Goal: Task Accomplishment & Management: Use online tool/utility

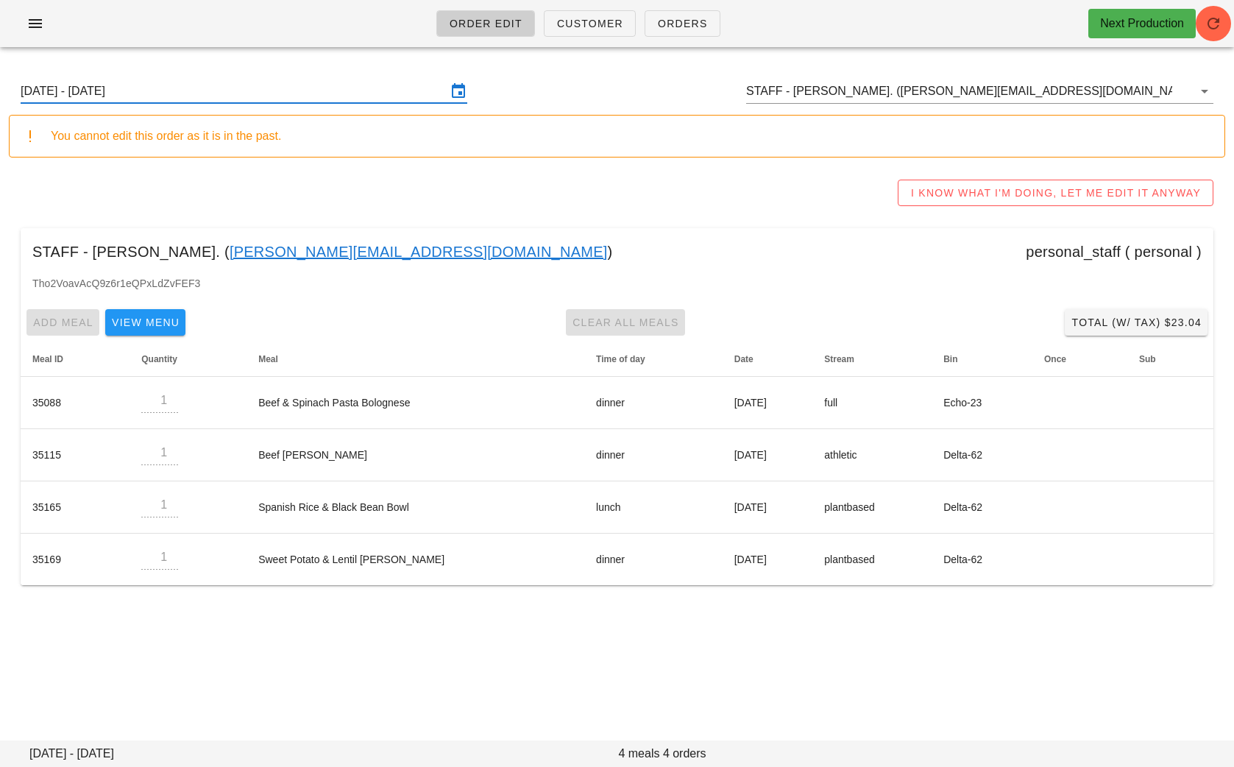
click at [720, 10] on ul "Order Edit Customer Orders" at bounding box center [574, 23] width 311 height 53
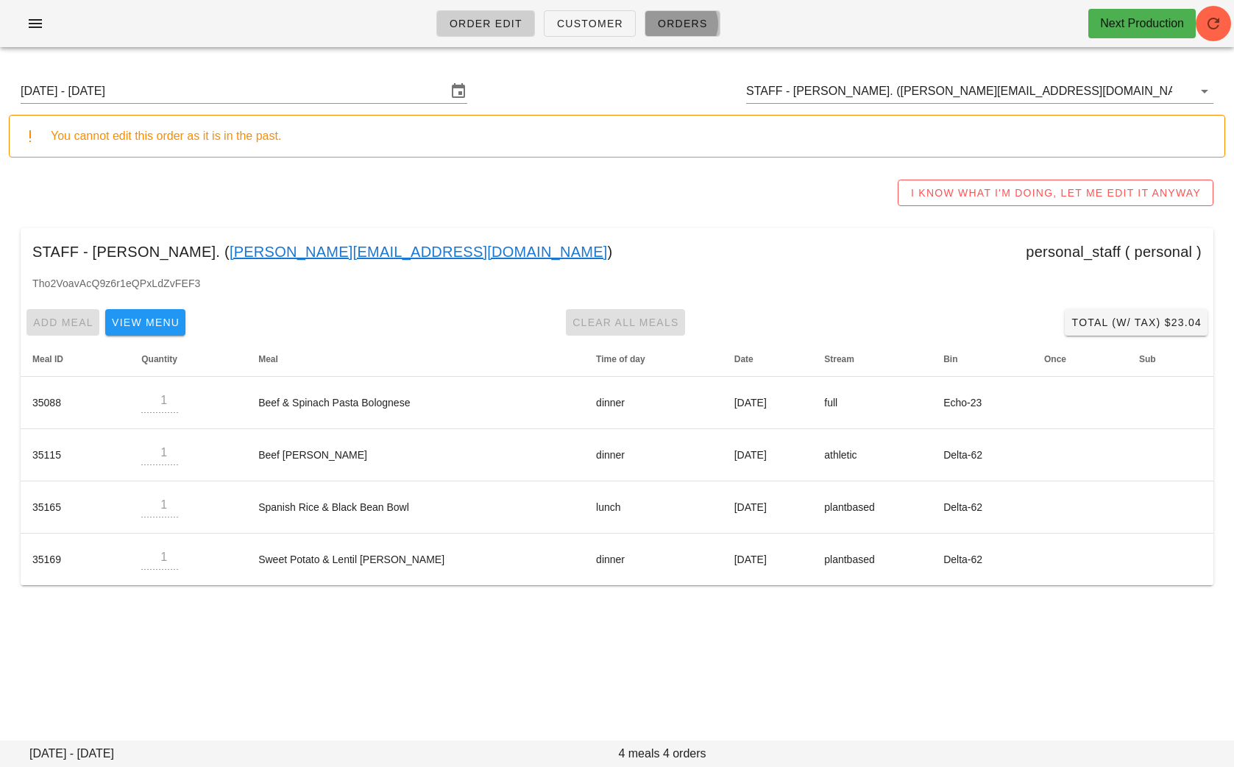
click at [692, 24] on span "Orders" at bounding box center [682, 24] width 51 height 12
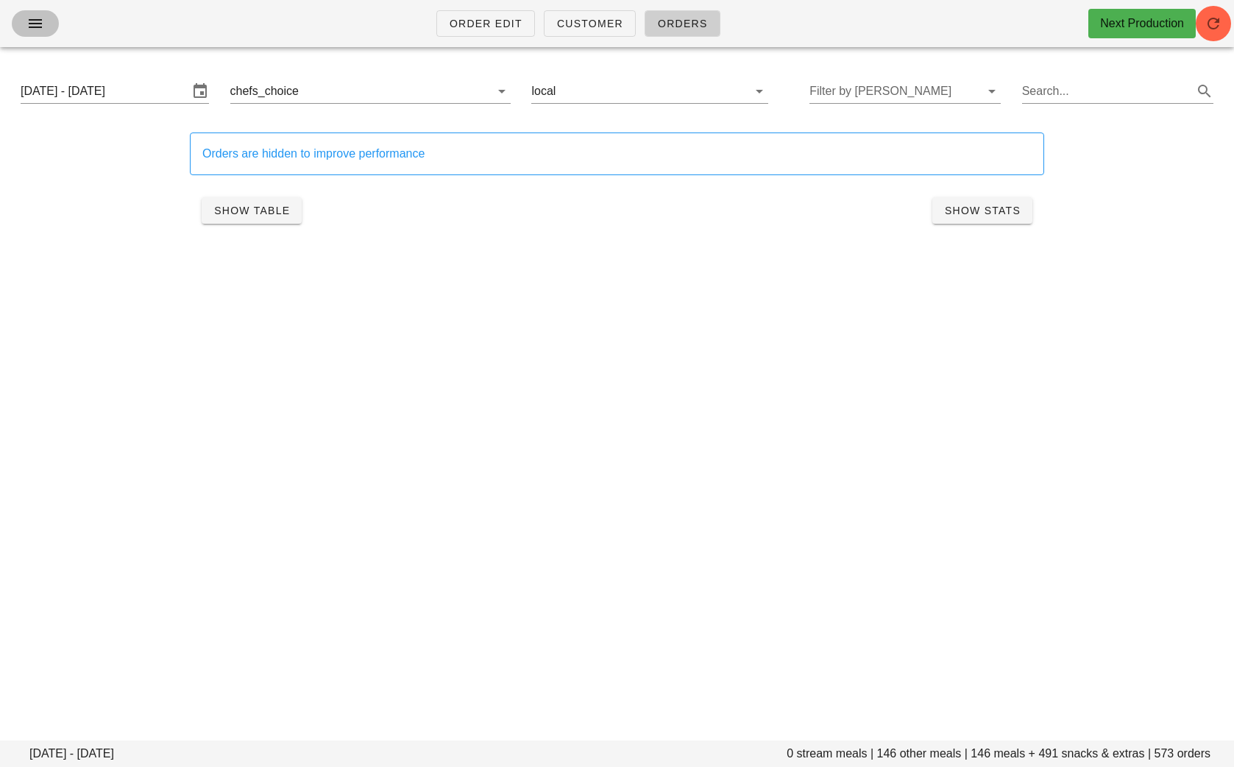
click at [27, 24] on icon "button" at bounding box center [35, 24] width 18 height 18
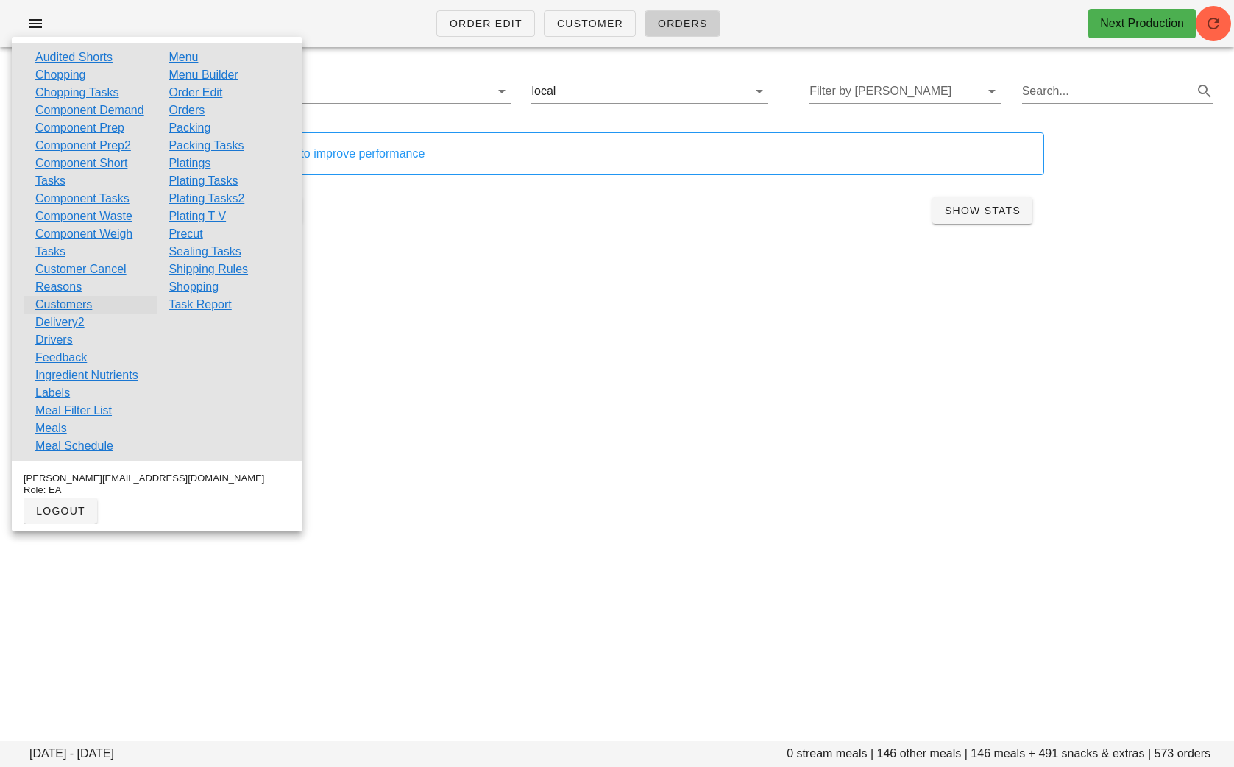
click at [51, 314] on link "Customers" at bounding box center [63, 305] width 57 height 18
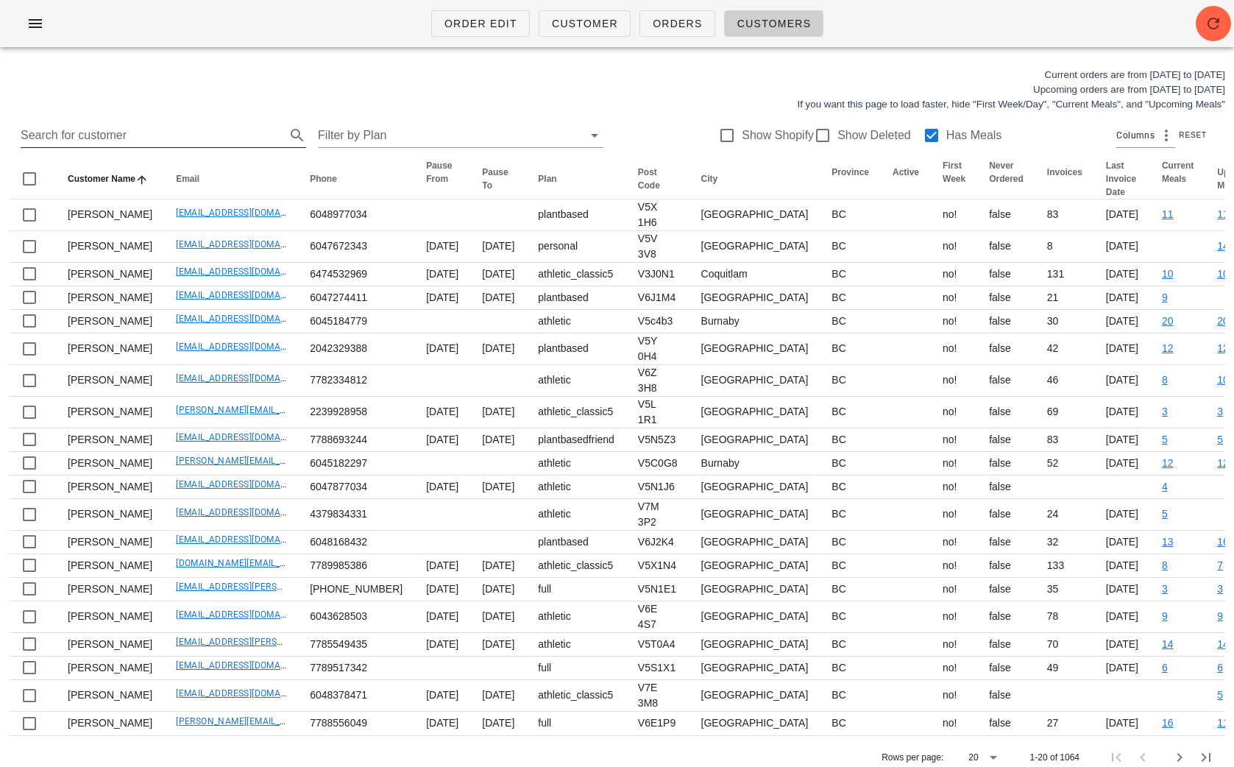
click at [153, 138] on input "Search for customer" at bounding box center [152, 136] width 262 height 24
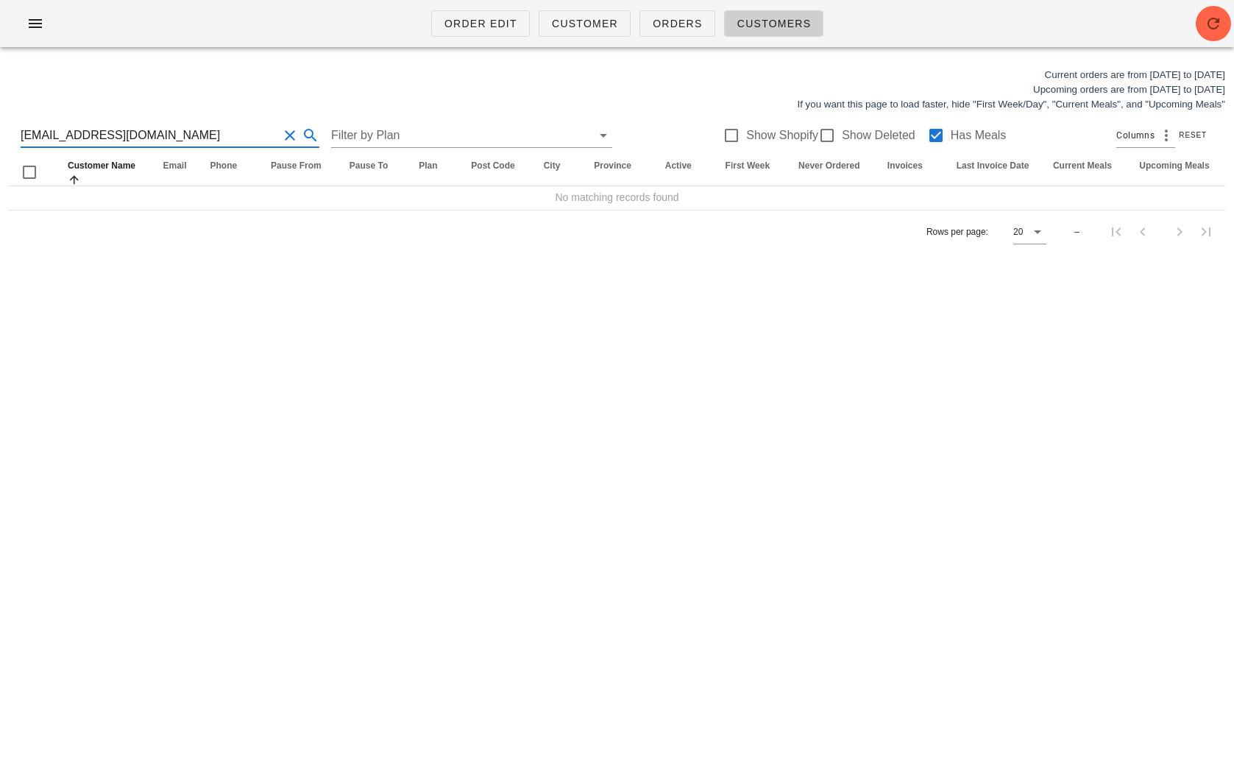
click at [174, 134] on input "[EMAIL_ADDRESS][DOMAIN_NAME]" at bounding box center [150, 136] width 258 height 24
type input "[EMAIL_ADDRESS][DOMAIN_NAME]"
click at [924, 137] on div at bounding box center [936, 135] width 25 height 25
click at [815, 131] on div at bounding box center [827, 135] width 25 height 25
checkbox input "true"
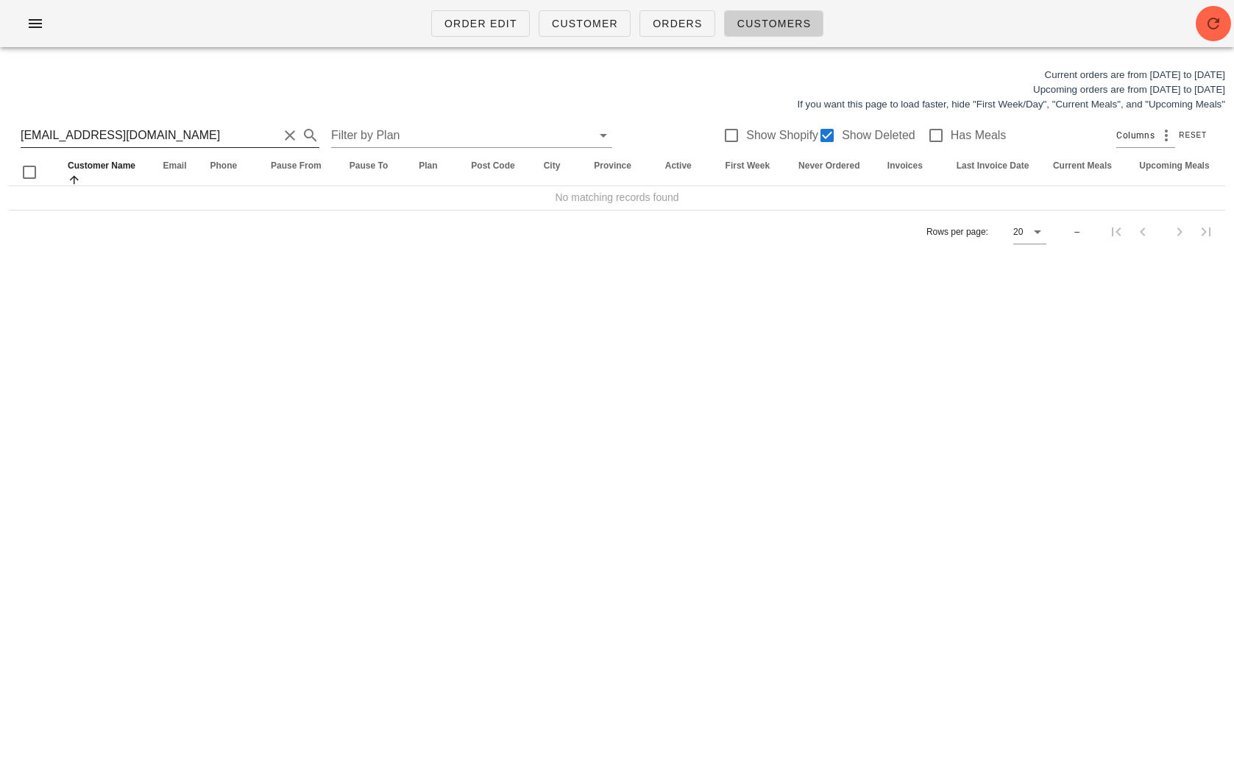
click at [194, 147] on div "[EMAIL_ADDRESS][DOMAIN_NAME]" at bounding box center [170, 136] width 299 height 24
drag, startPoint x: 182, startPoint y: 138, endPoint x: -1, endPoint y: 137, distance: 182.5
click at [0, 137] on div "Current orders are from [DATE] to [DATE] Upcoming orders are from [DATE] to [DA…" at bounding box center [617, 160] width 1234 height 203
type input "[EMAIL_ADDRESS][DOMAIN_NAME]"
click at [924, 135] on div at bounding box center [936, 135] width 25 height 25
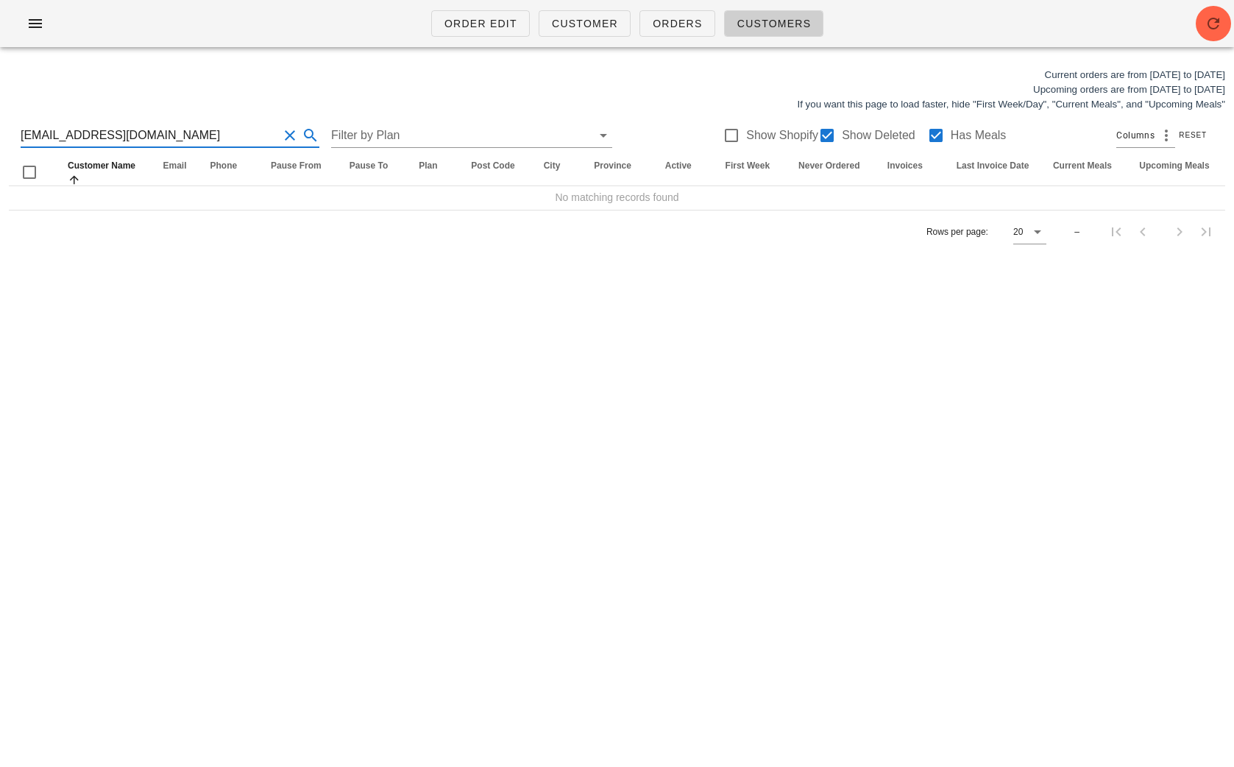
drag, startPoint x: 171, startPoint y: 138, endPoint x: -31, endPoint y: 137, distance: 201.7
click at [0, 137] on html "Order Edit Customer Orders Customers Current orders are from [DATE] to [DATE] U…" at bounding box center [617, 383] width 1234 height 767
click at [219, 298] on div "Order Edit Customer Orders Customers Current orders are from [DATE] to [DATE] U…" at bounding box center [617, 383] width 1234 height 767
click at [142, 132] on input "[EMAIL_ADDRESS][PERSON_NAME][DOMAIN_NAME]" at bounding box center [150, 136] width 258 height 24
drag, startPoint x: 142, startPoint y: 132, endPoint x: -24, endPoint y: 130, distance: 165.6
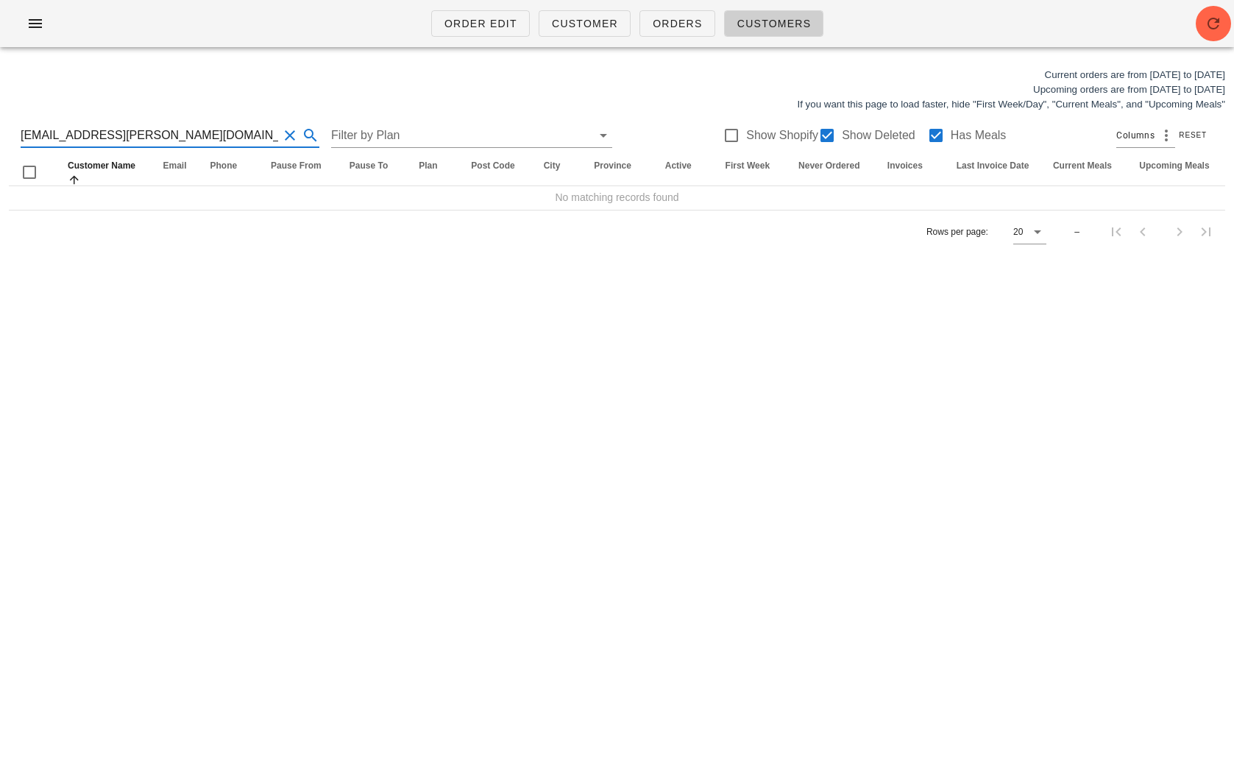
click at [0, 130] on html "Order Edit Customer Orders Customers Current orders are from [DATE] to [DATE] U…" at bounding box center [617, 383] width 1234 height 767
type input "[PERSON_NAME]"
click at [924, 139] on div at bounding box center [936, 135] width 25 height 25
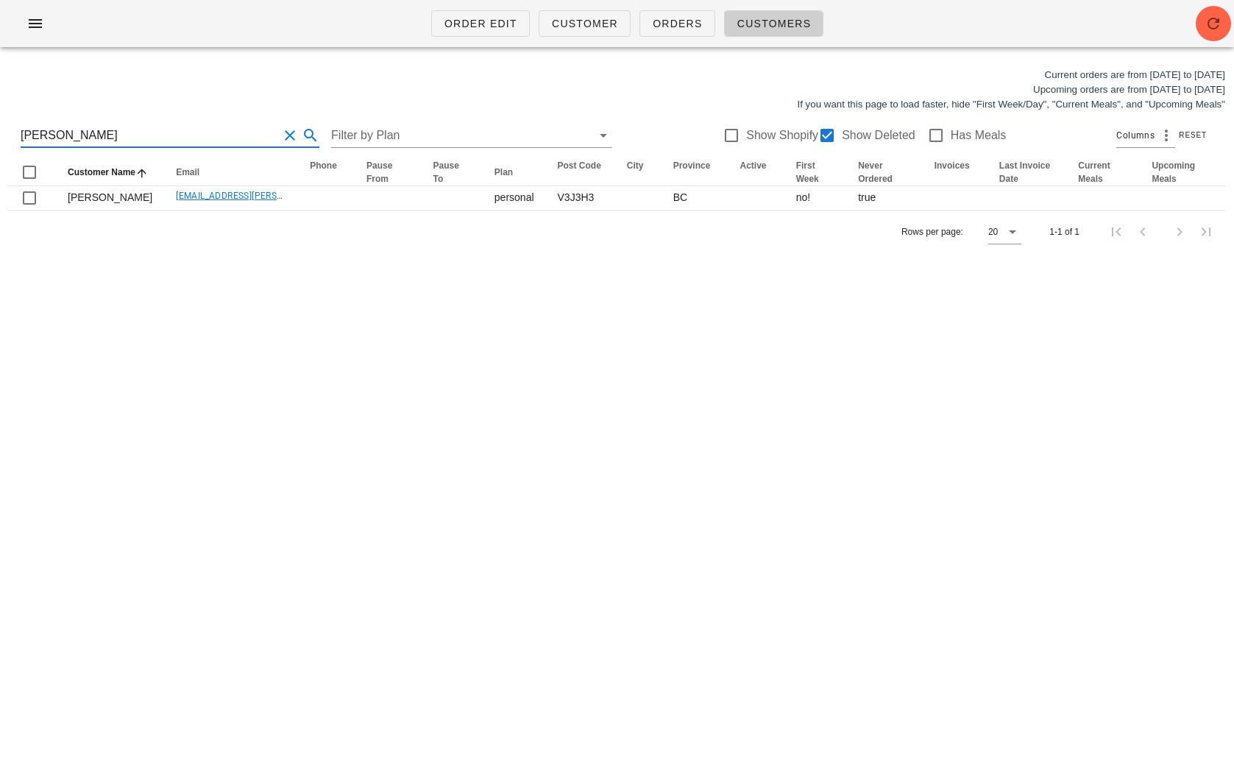
drag, startPoint x: 99, startPoint y: 135, endPoint x: -31, endPoint y: 135, distance: 130.3
click at [0, 135] on html "Order Edit Customer Orders Customers Current orders are from [DATE] to [DATE] U…" at bounding box center [617, 383] width 1234 height 767
drag, startPoint x: 206, startPoint y: 127, endPoint x: -31, endPoint y: 126, distance: 237.0
click at [0, 126] on html "Order Edit Customer Orders Customers Current orders are from [DATE] to [DATE] U…" at bounding box center [617, 383] width 1234 height 767
type input "[EMAIL_ADDRESS][DOMAIN_NAME] [EMAIL_ADDRESS][DOMAIN_NAME]"
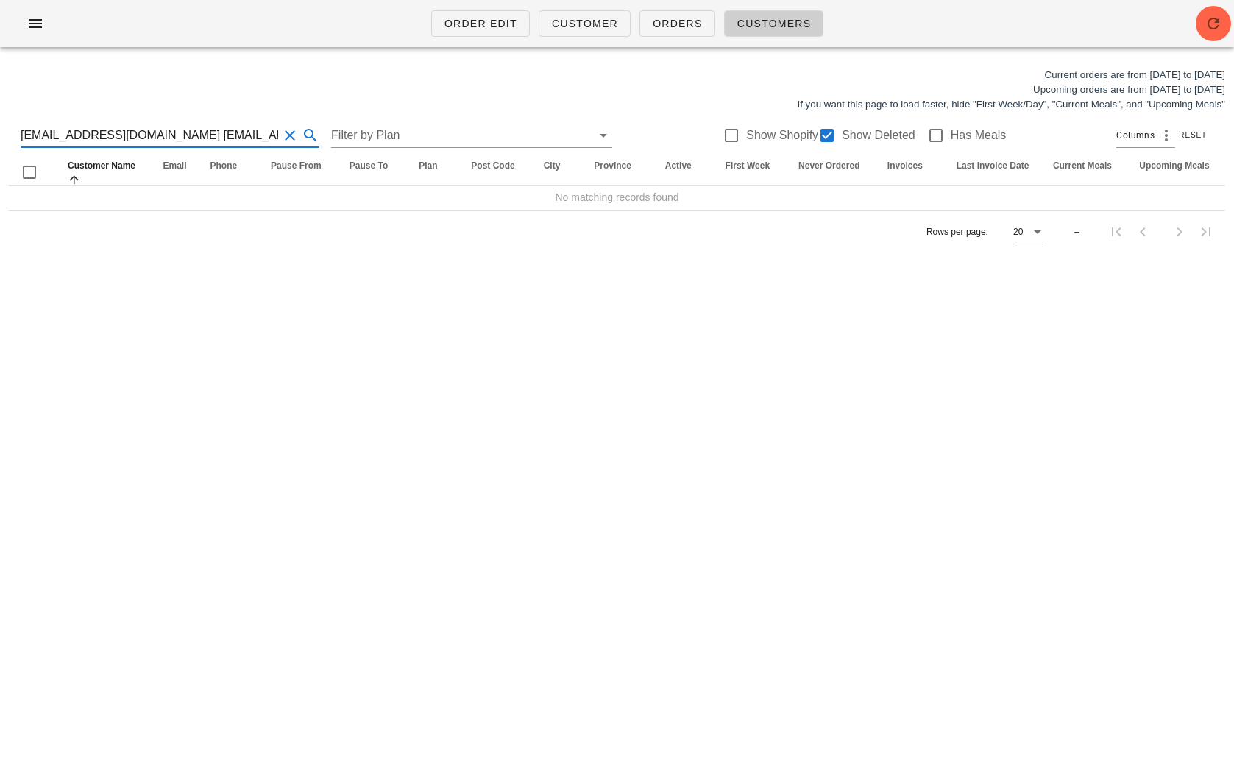
click at [281, 132] on button "Clear Search for customer" at bounding box center [290, 136] width 18 height 18
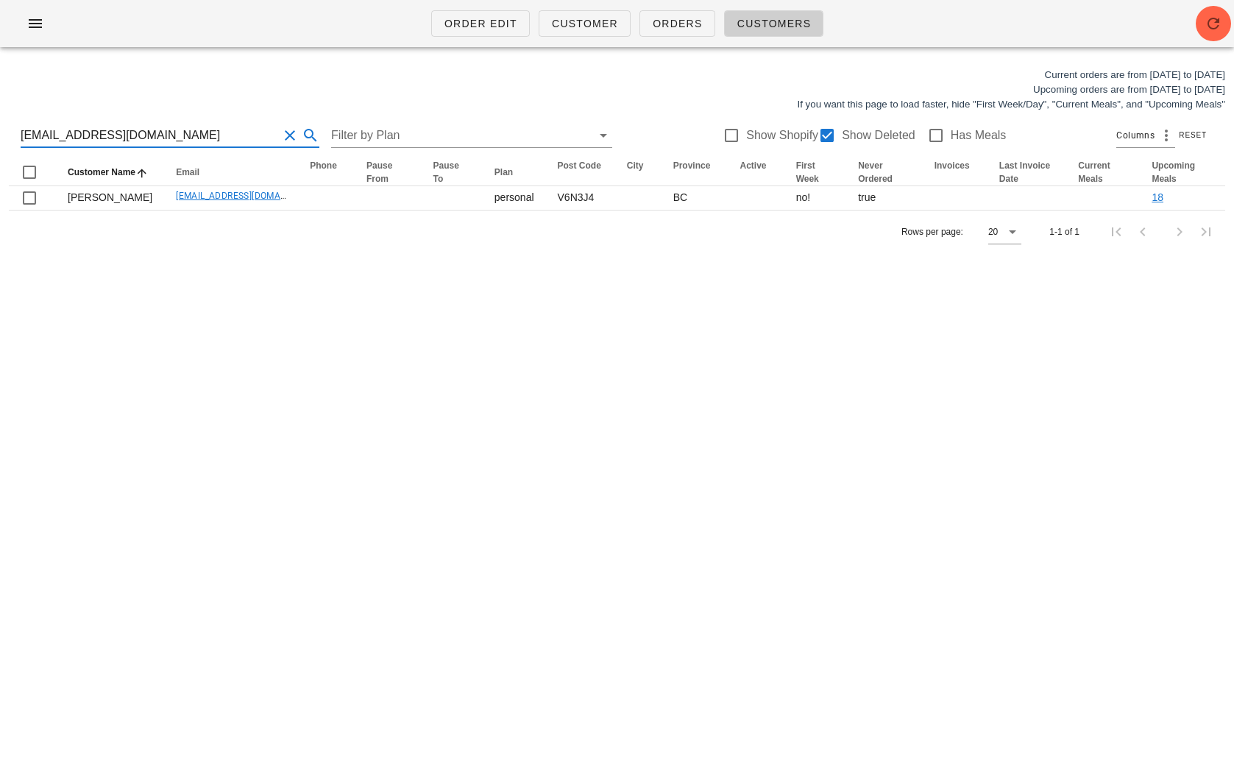
type input "[EMAIL_ADDRESS][DOMAIN_NAME]"
click at [281, 135] on button "Clear Search for customer" at bounding box center [290, 136] width 18 height 18
type input "[EMAIL_ADDRESS][DOMAIN_NAME]"
drag, startPoint x: 166, startPoint y: 136, endPoint x: -31, endPoint y: 135, distance: 197.2
click at [0, 135] on html "Order Edit Customer Orders Customers Current orders are from [DATE] to [DATE] U…" at bounding box center [617, 383] width 1234 height 767
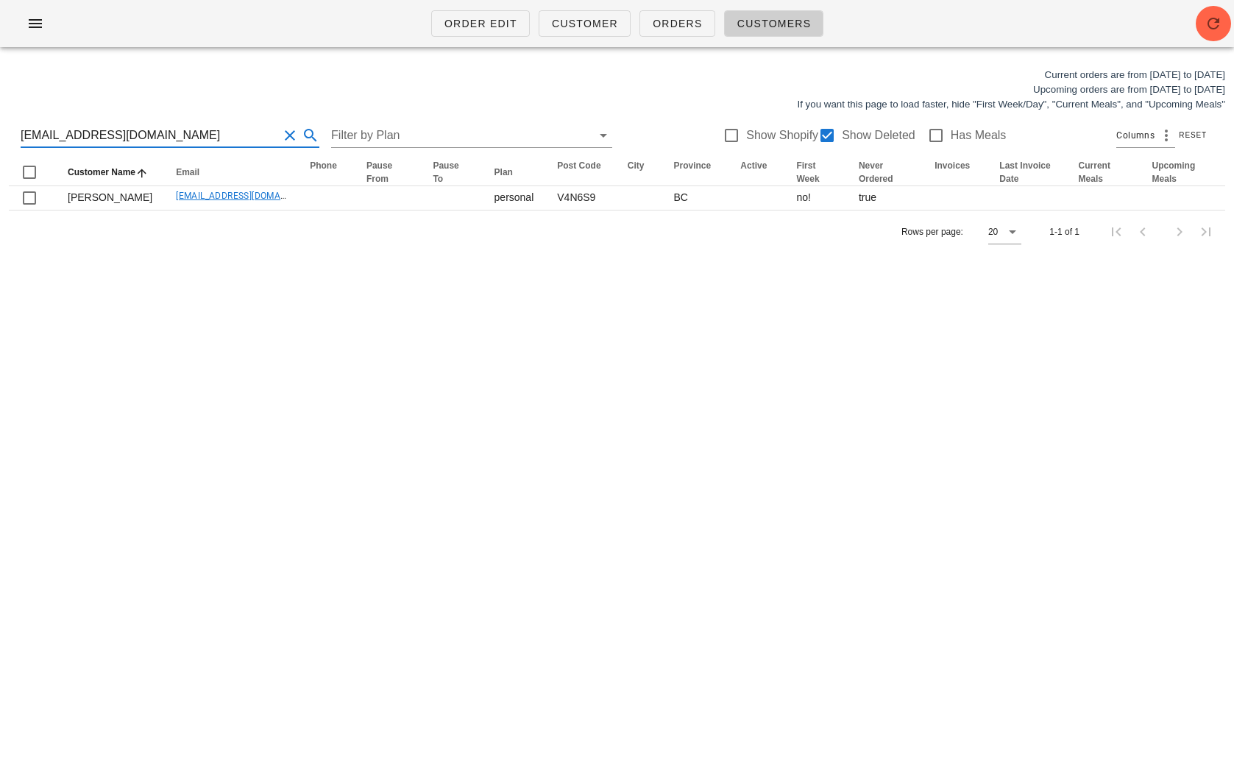
click at [284, 131] on button "Clear Search for customer" at bounding box center [290, 136] width 18 height 18
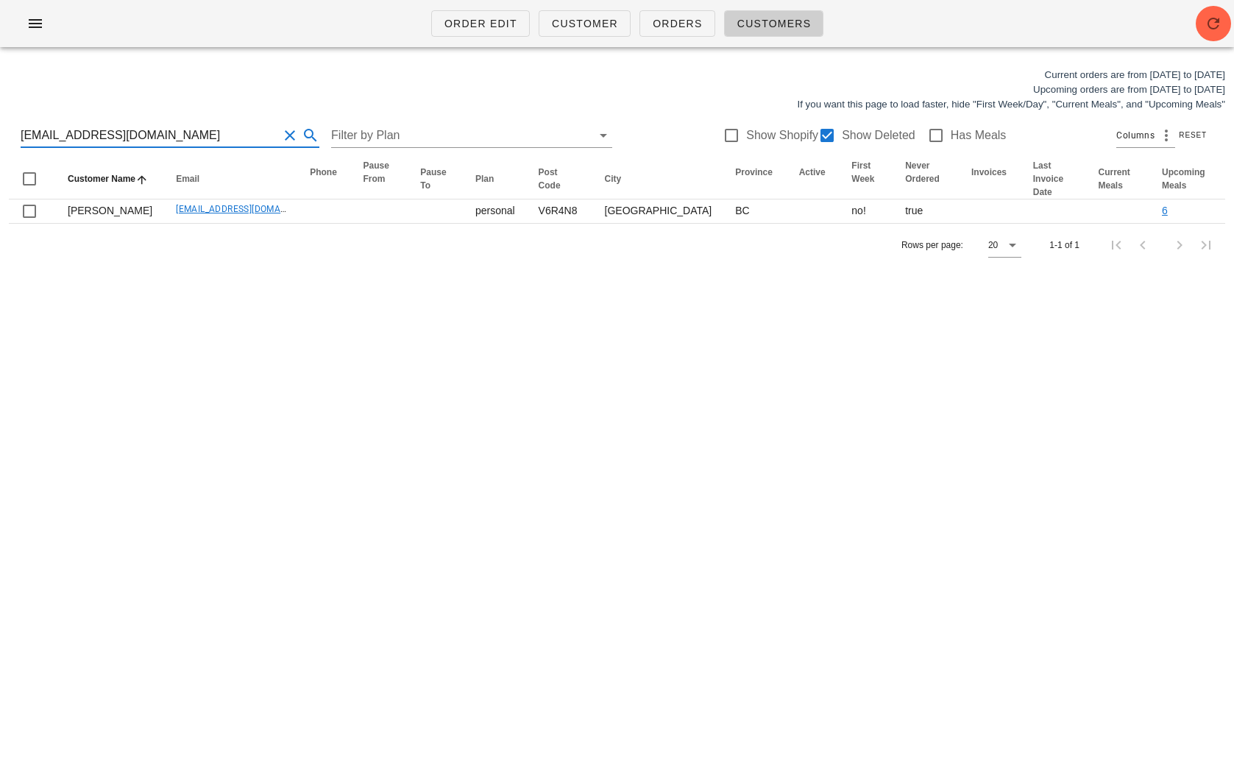
drag, startPoint x: 160, startPoint y: 138, endPoint x: -24, endPoint y: 138, distance: 184.7
click at [0, 138] on html "Order Edit Customer Orders Customers Current orders are from [DATE] to [DATE] U…" at bounding box center [617, 383] width 1234 height 767
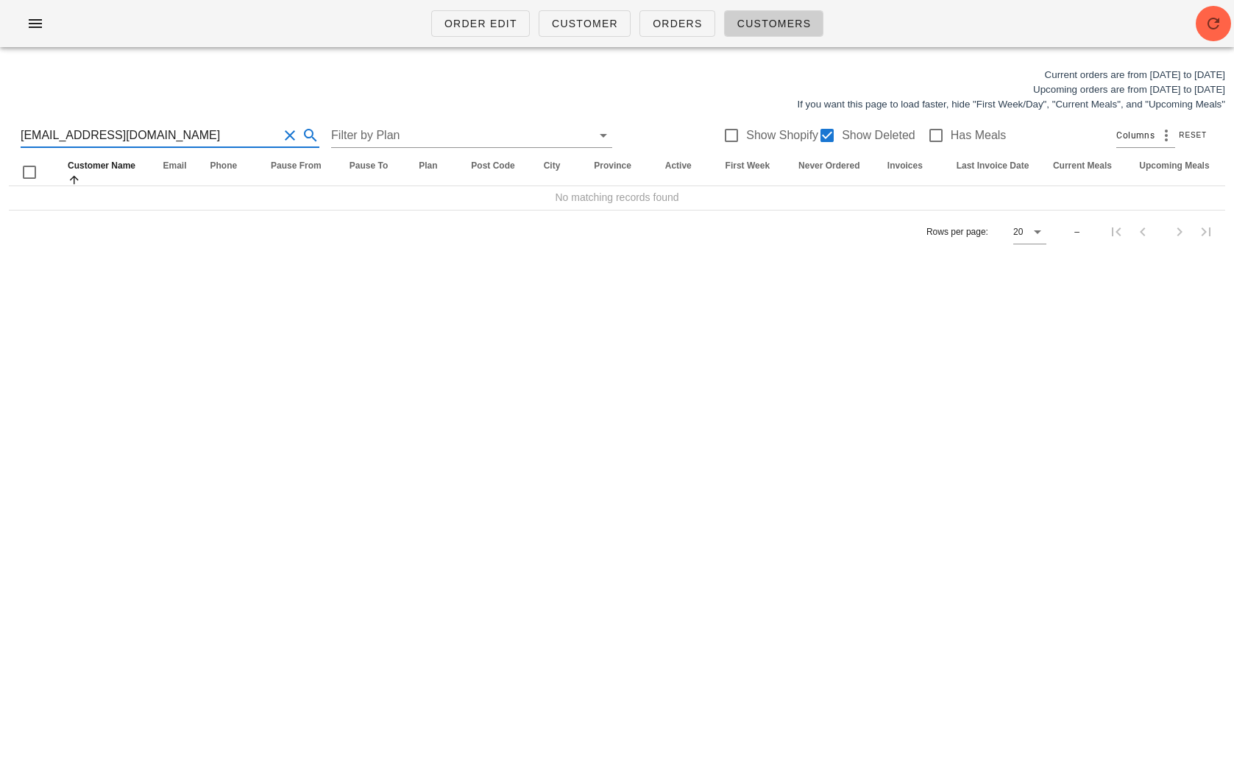
type input "[EMAIL_ADDRESS][DOMAIN_NAME]"
drag, startPoint x: 227, startPoint y: 132, endPoint x: -31, endPoint y: 127, distance: 257.6
click at [0, 127] on html "Order Edit Customer Orders Customers Current orders are from [DATE] to [DATE] U…" at bounding box center [617, 383] width 1234 height 767
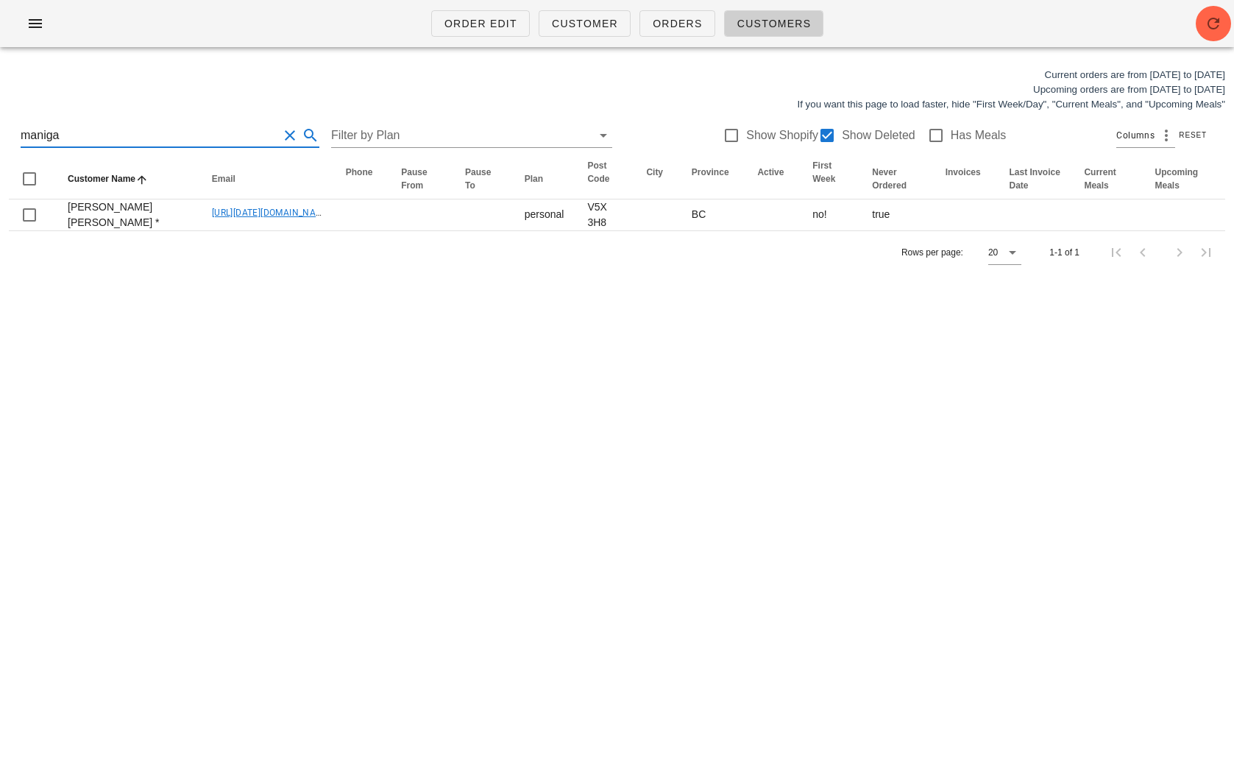
type input "maniga"
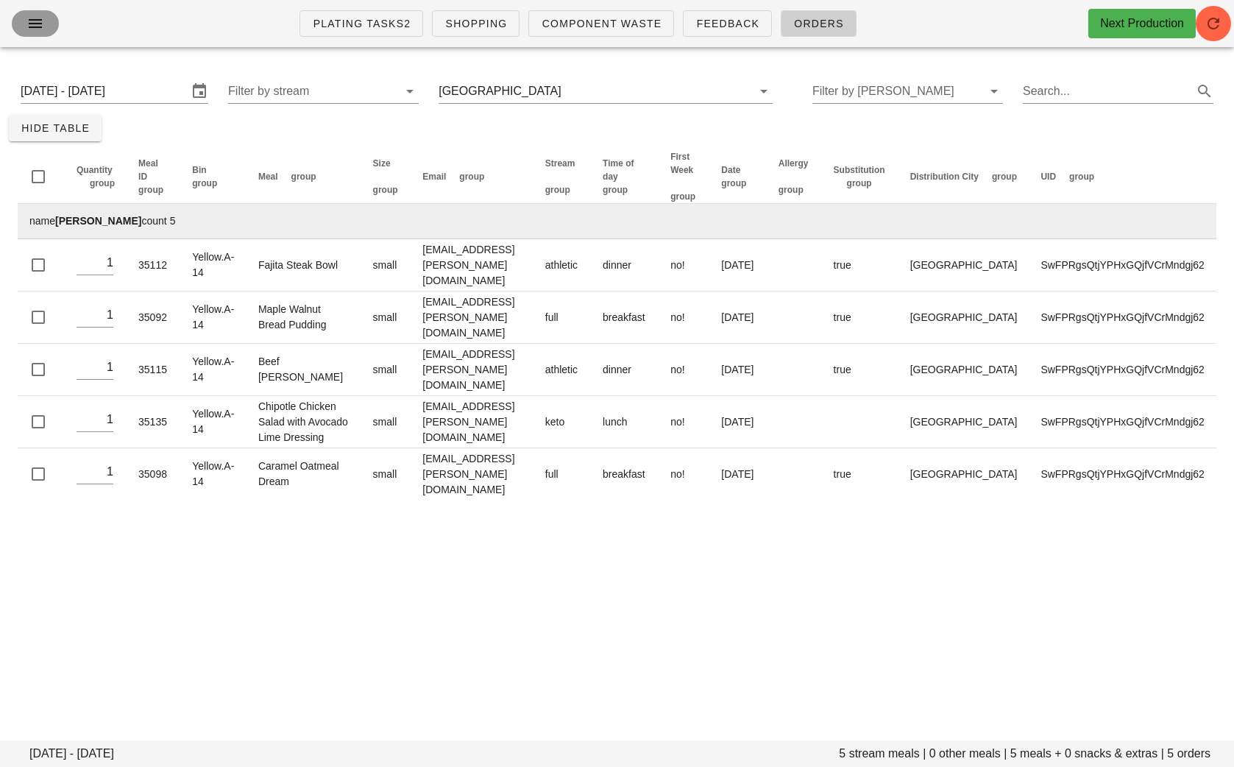
click at [27, 21] on icon "button" at bounding box center [35, 24] width 18 height 18
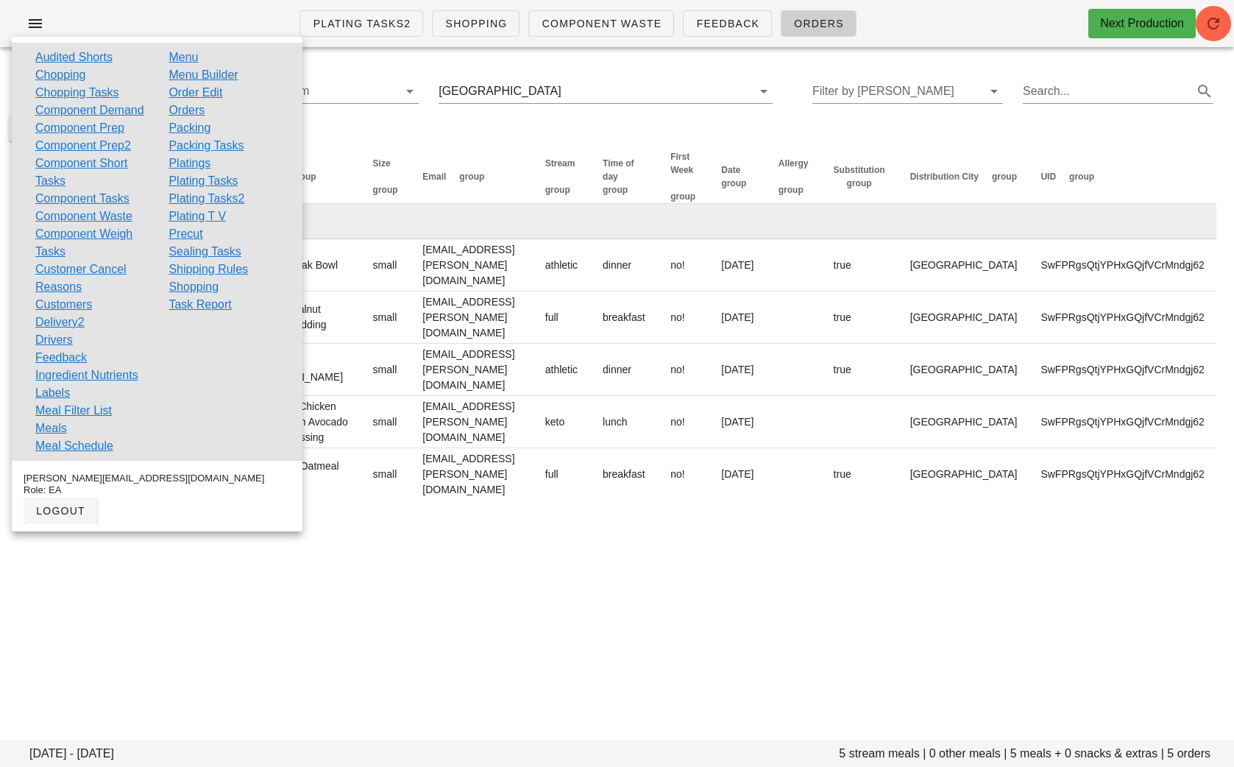
click at [177, 100] on link "Order Edit" at bounding box center [196, 93] width 54 height 18
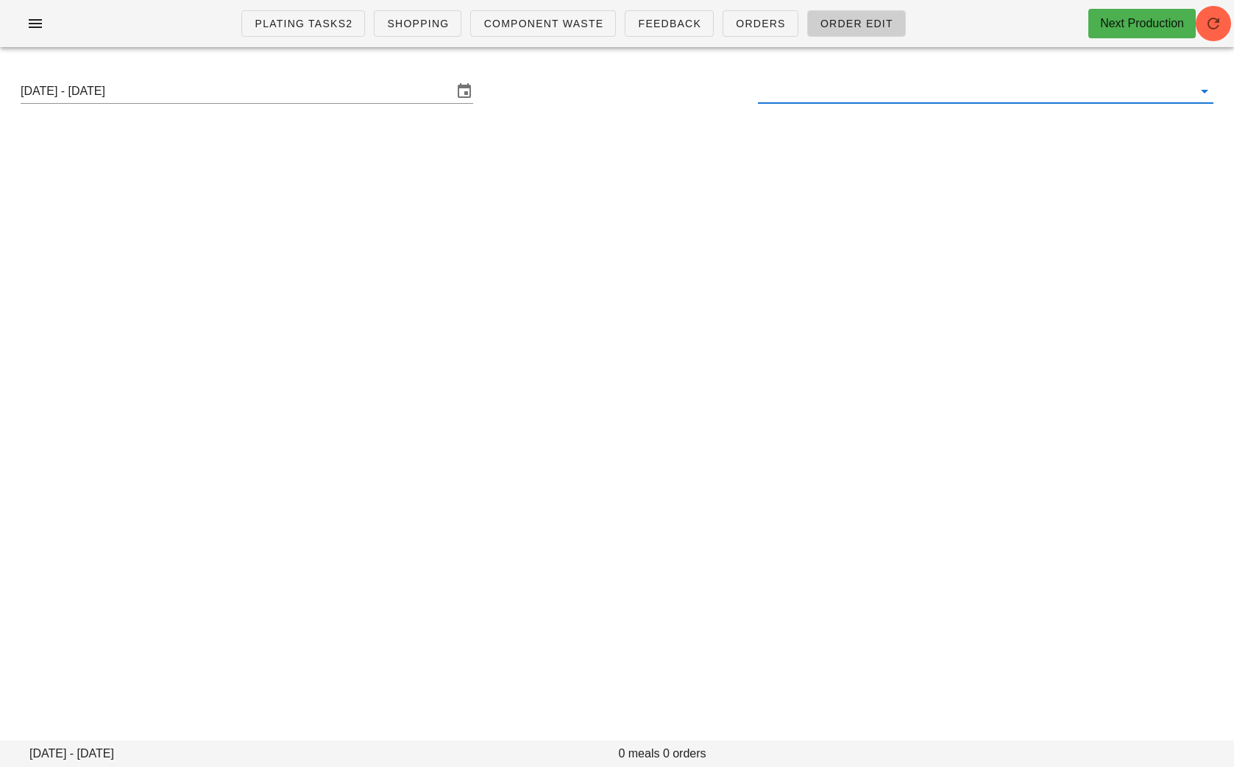
click at [844, 87] on input "text" at bounding box center [974, 91] width 432 height 24
paste input "[EMAIL_ADDRESS][DOMAIN_NAME]"
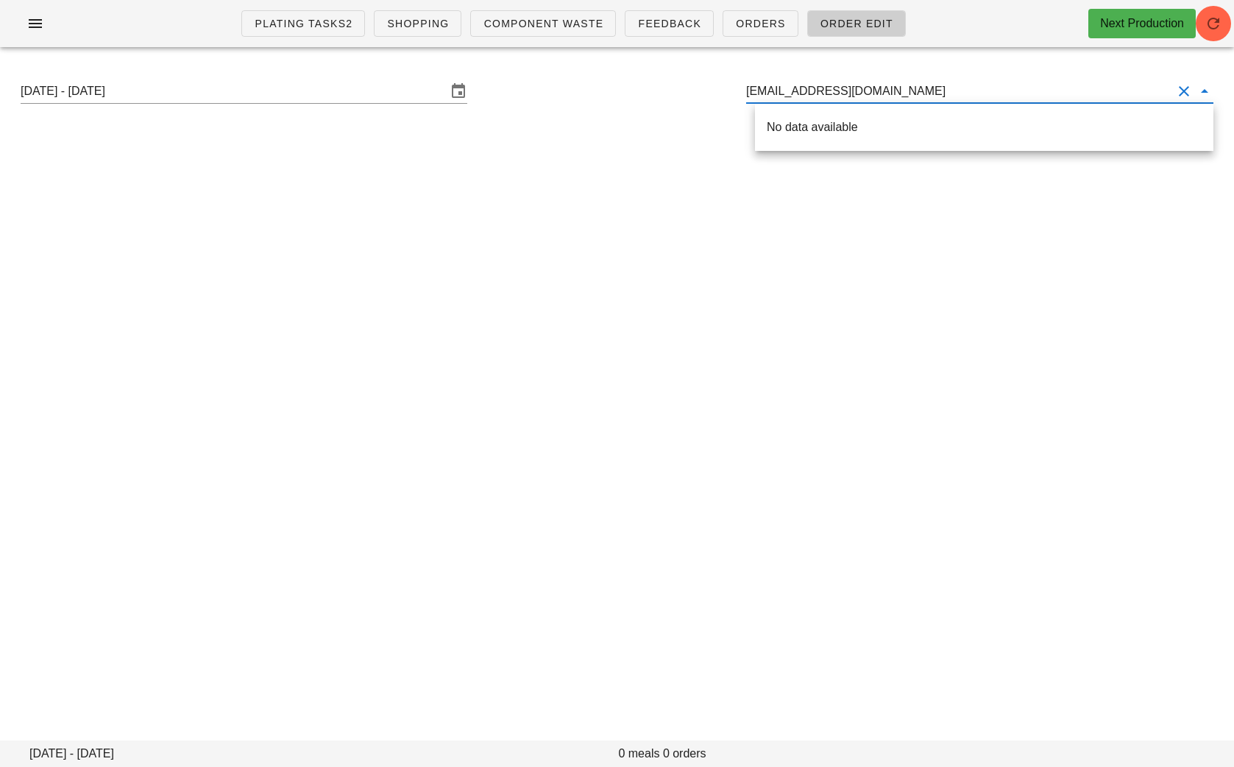
click at [756, 92] on input "[EMAIL_ADDRESS][DOMAIN_NAME]" at bounding box center [959, 91] width 426 height 24
type input "[EMAIL_ADDRESS][DOMAIN_NAME]"
click at [316, 116] on div "Sunday August 17 - Saturday August 23 lahob65249@gardsiir.com" at bounding box center [617, 91] width 1234 height 65
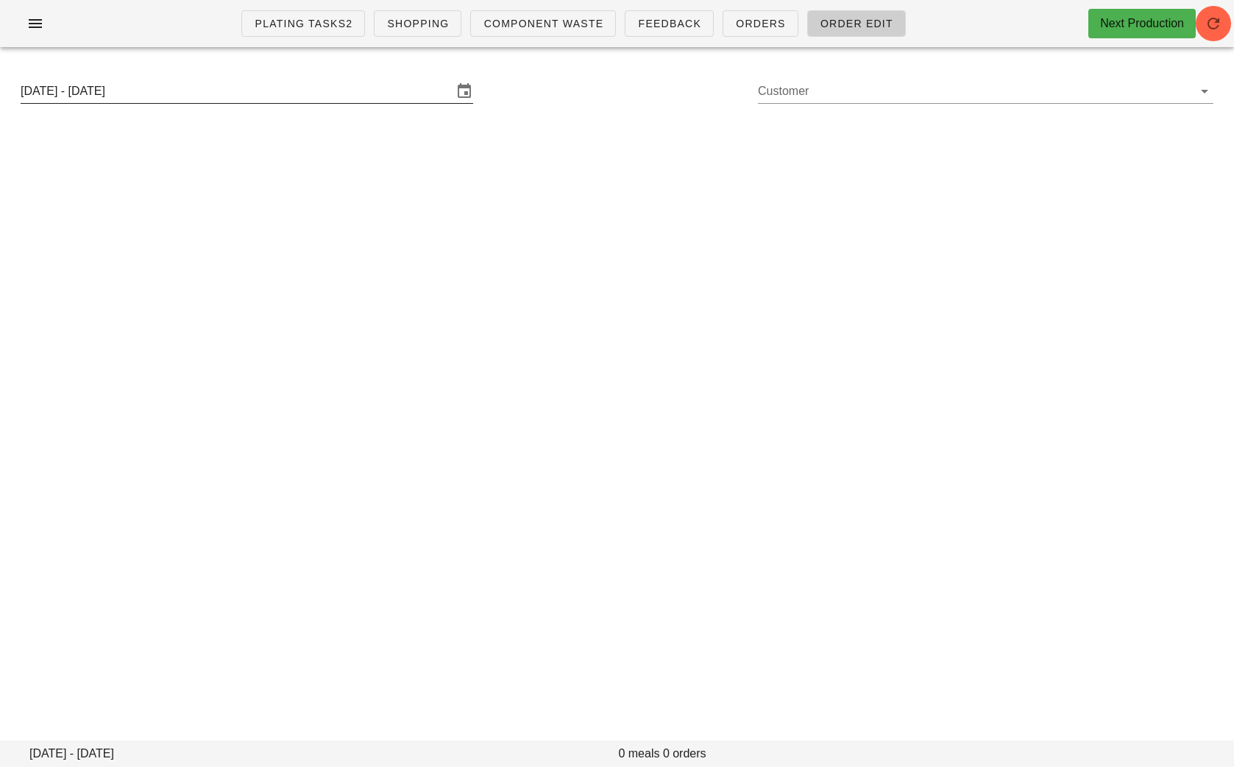
click at [303, 102] on div "[DATE] - [DATE]" at bounding box center [247, 91] width 453 height 24
click at [266, 93] on input "[DATE] - [DATE]" at bounding box center [237, 91] width 432 height 24
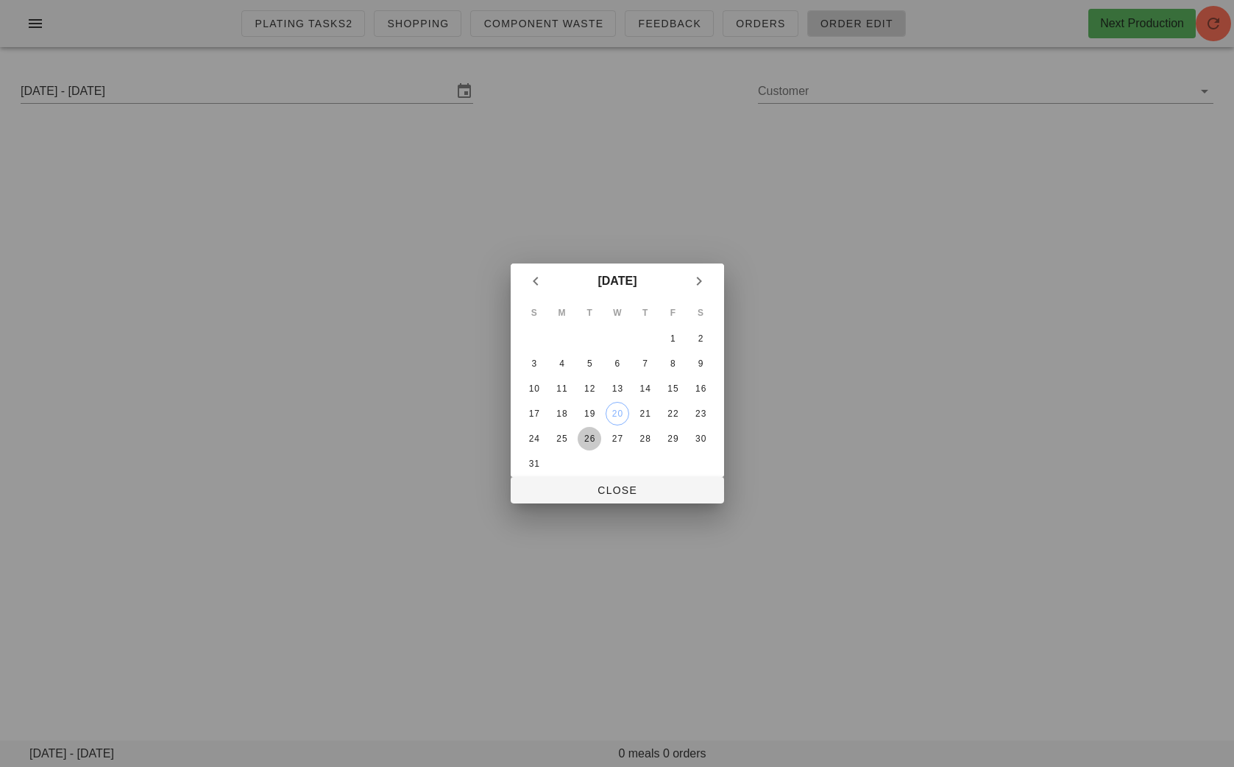
click at [592, 443] on button "26" at bounding box center [590, 439] width 24 height 24
click at [587, 405] on button "19" at bounding box center [590, 414] width 24 height 24
click at [609, 488] on span "Close" at bounding box center [618, 490] width 190 height 12
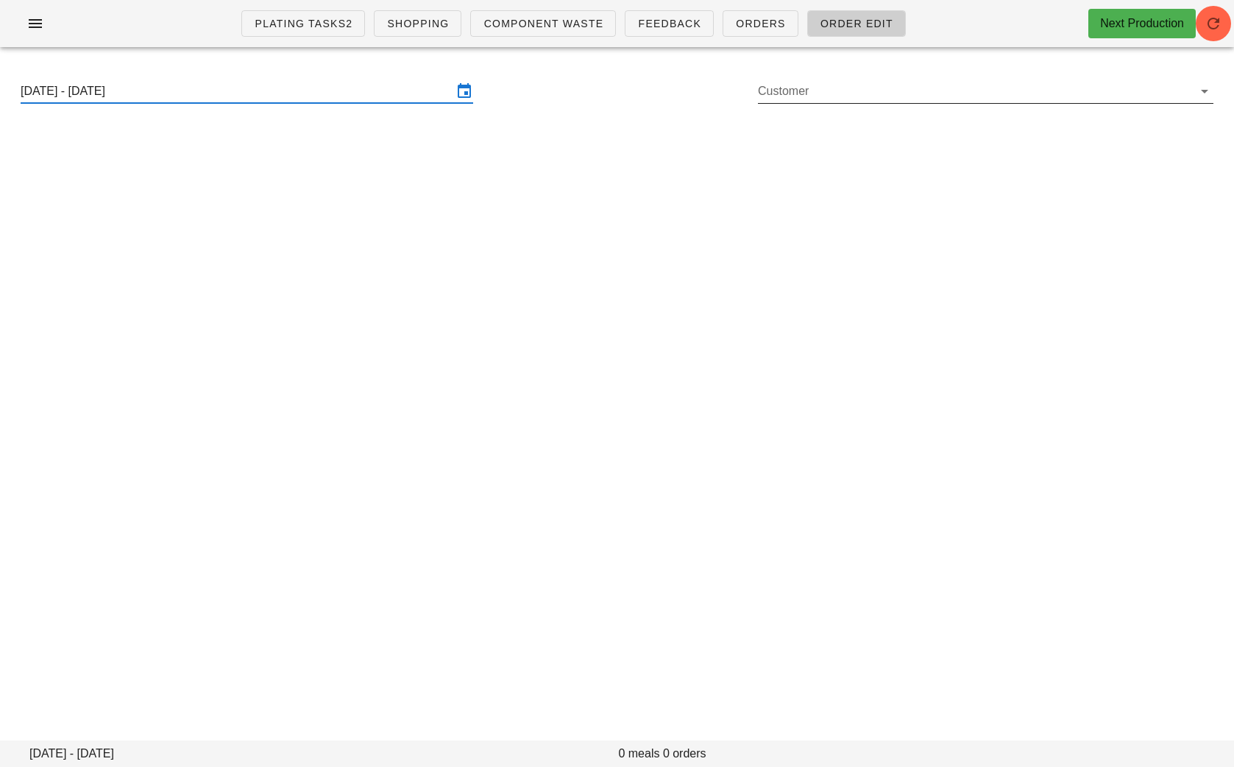
click at [815, 88] on input "Customer" at bounding box center [974, 91] width 432 height 24
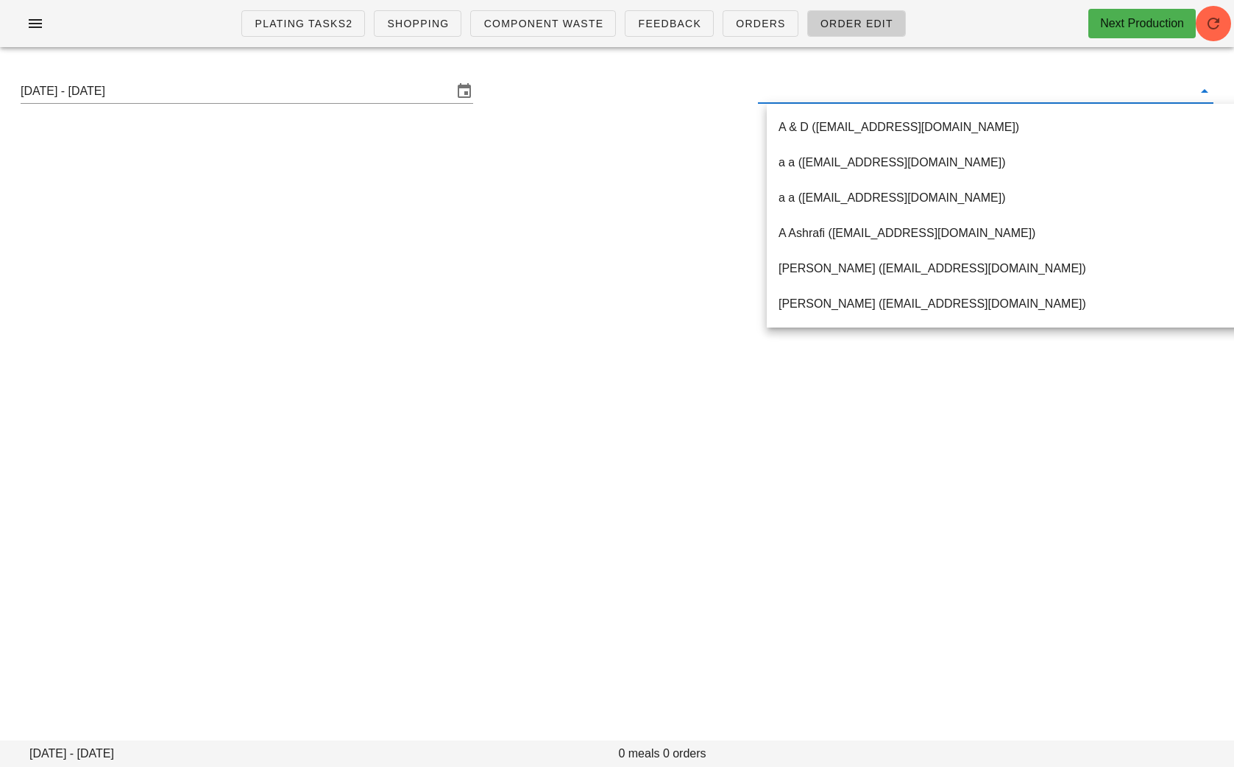
paste input "[EMAIL_ADDRESS][DOMAIN_NAME]"
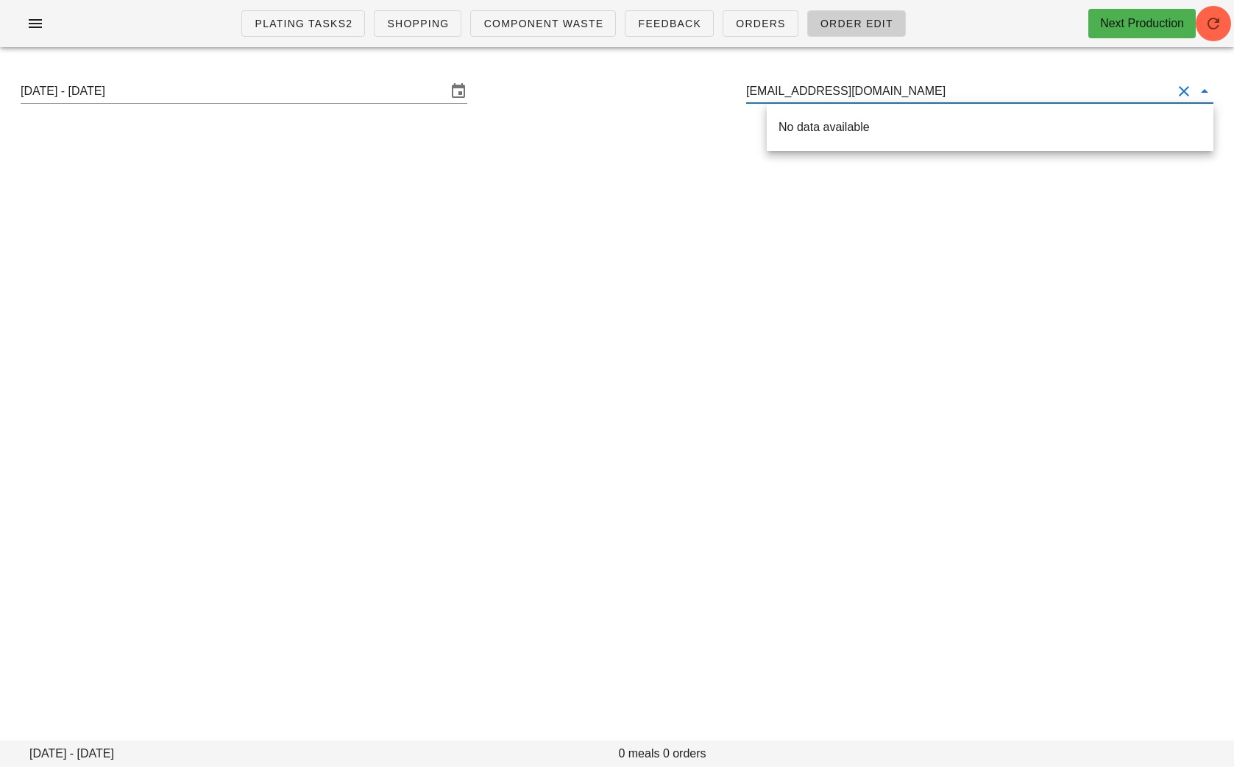
type input "[EMAIL_ADDRESS][DOMAIN_NAME]"
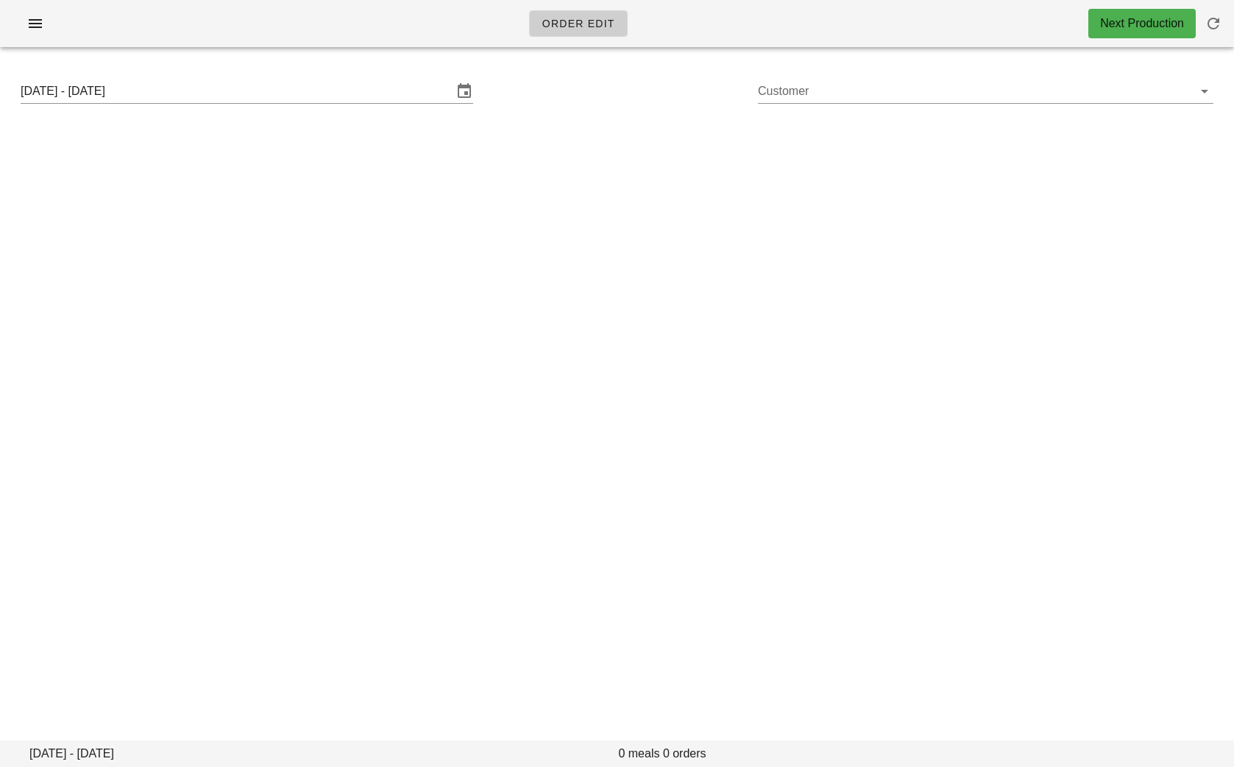
click at [846, 91] on input "Customer" at bounding box center [974, 91] width 432 height 24
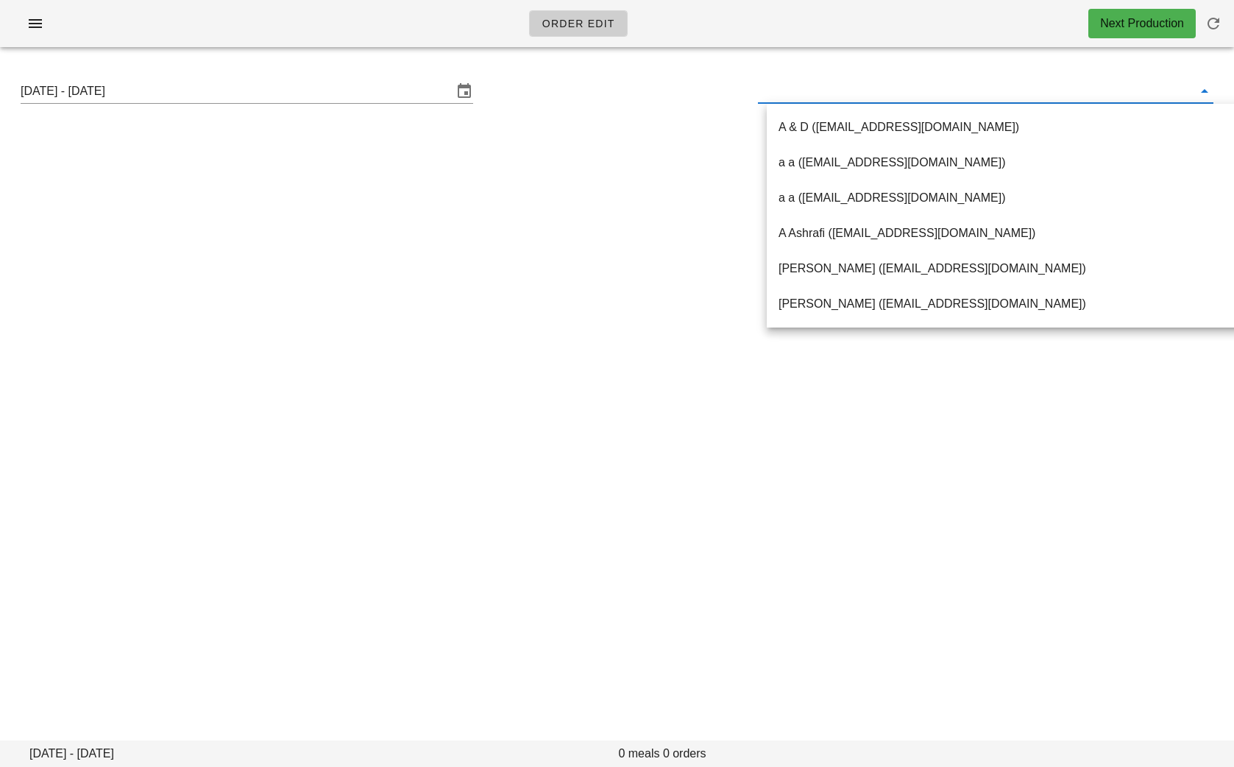
paste input "[EMAIL_ADDRESS][DOMAIN_NAME]"
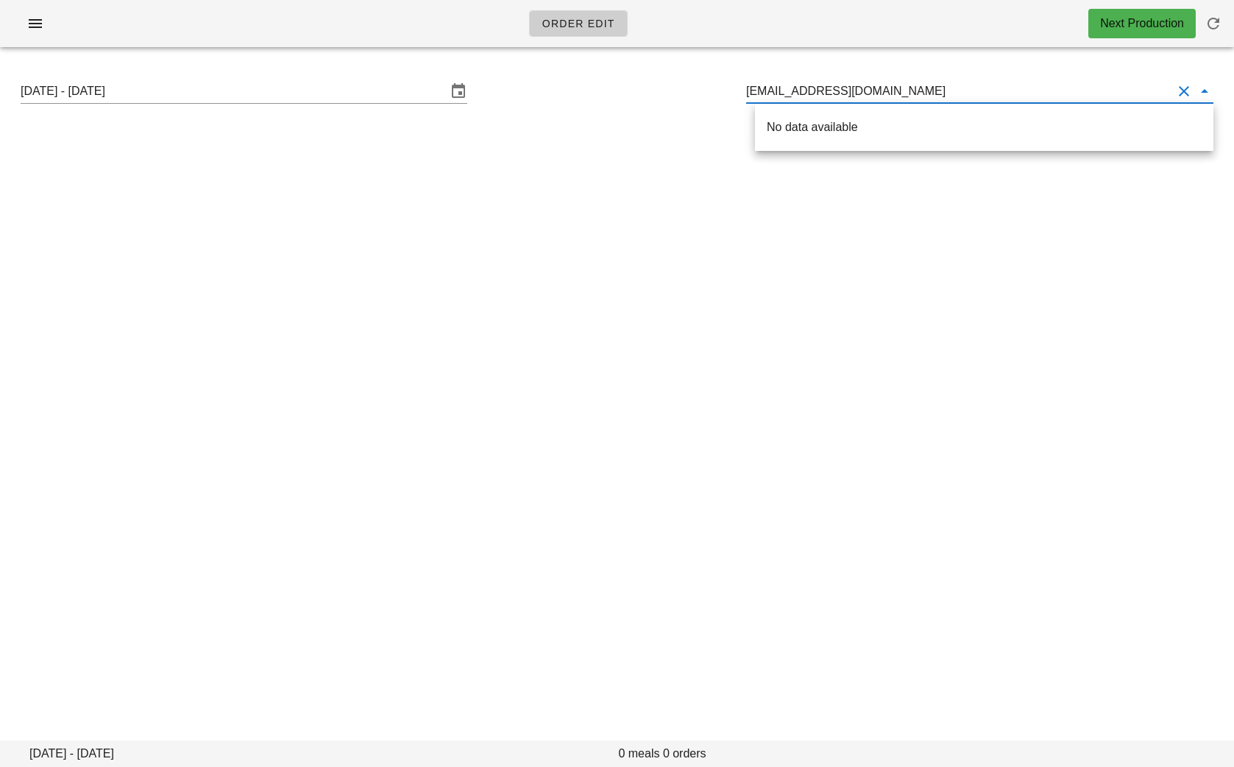
type input "[EMAIL_ADDRESS][DOMAIN_NAME]"
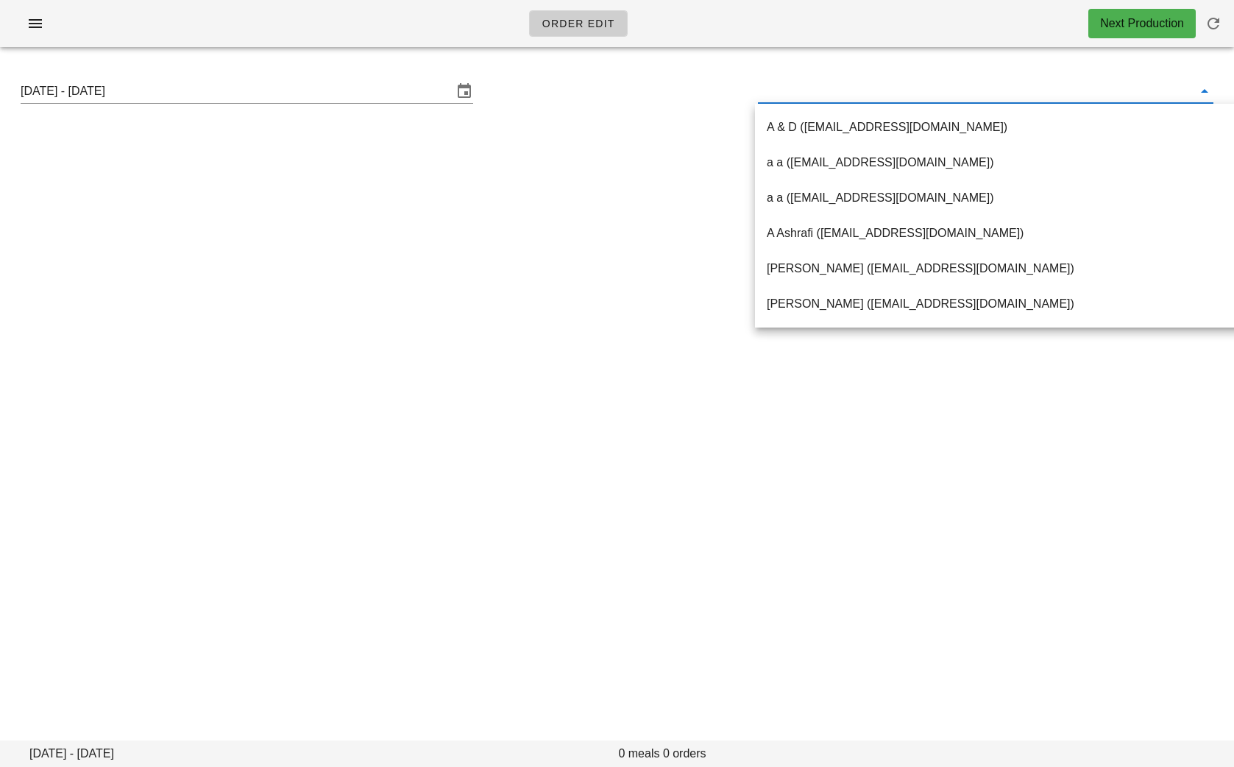
paste input "[EMAIL_ADDRESS][DOMAIN_NAME]"
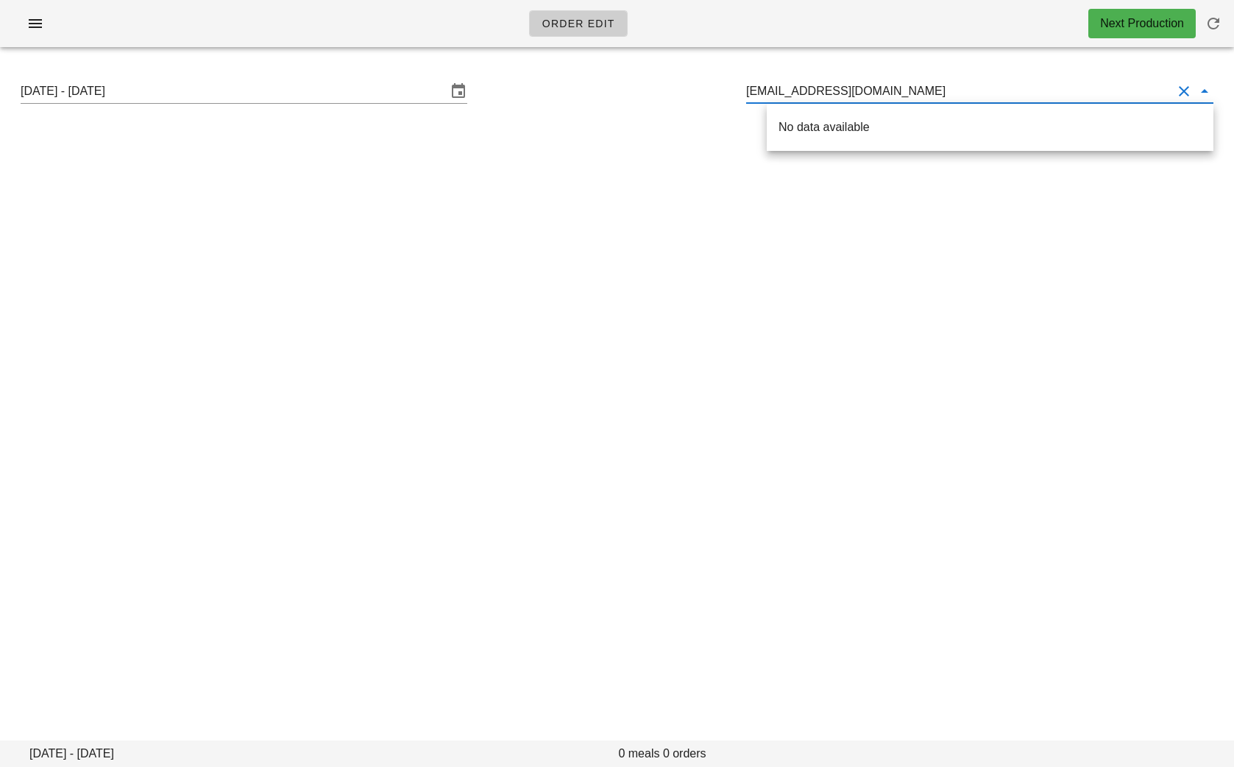
drag, startPoint x: 923, startPoint y: 91, endPoint x: 623, endPoint y: 90, distance: 300.3
click at [624, 90] on div "[DATE] - [DATE] [EMAIL_ADDRESS][DOMAIN_NAME]" at bounding box center [617, 91] width 1217 height 47
paste input "dv2yz@powerscrews"
click at [755, 96] on input "dv2yz@powerscrews.com" at bounding box center [959, 91] width 426 height 24
click at [946, 93] on input "dv2yz@powerscrews.com" at bounding box center [959, 91] width 426 height 24
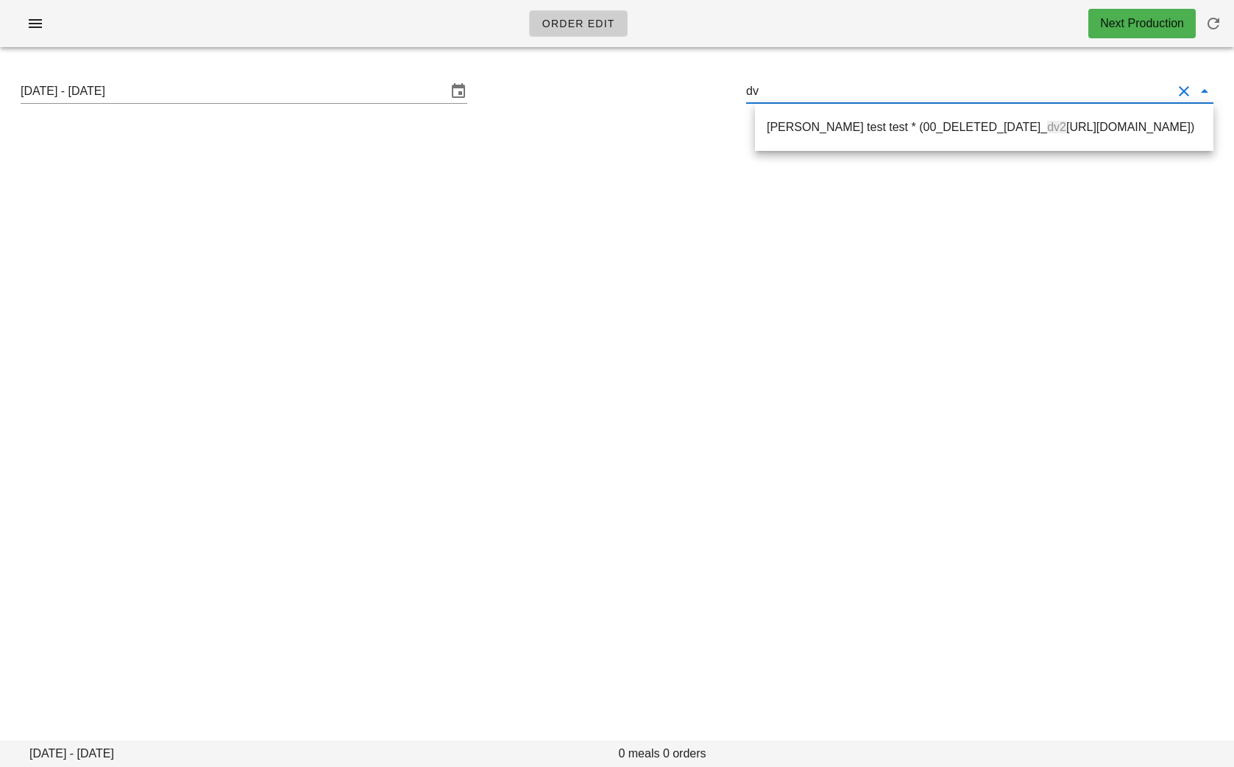
type input "d"
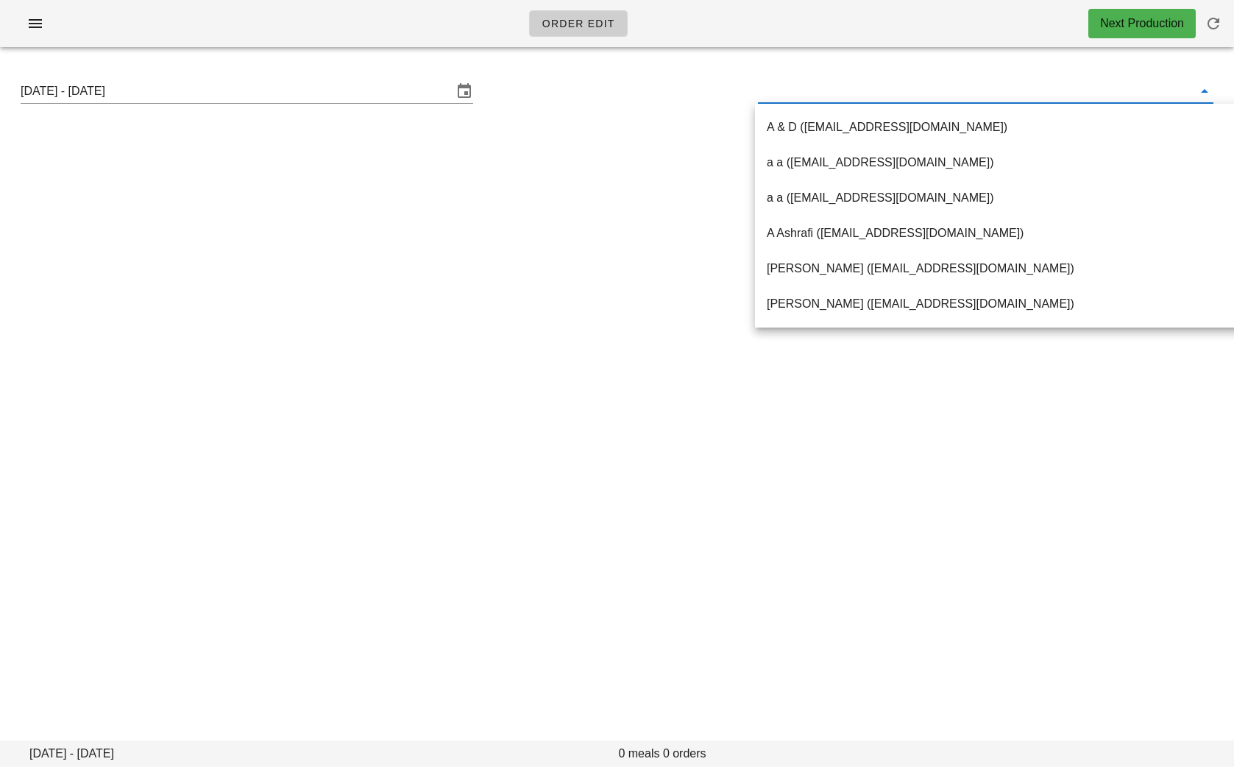
paste input "[EMAIL_ADDRESS][DOMAIN_NAME]"
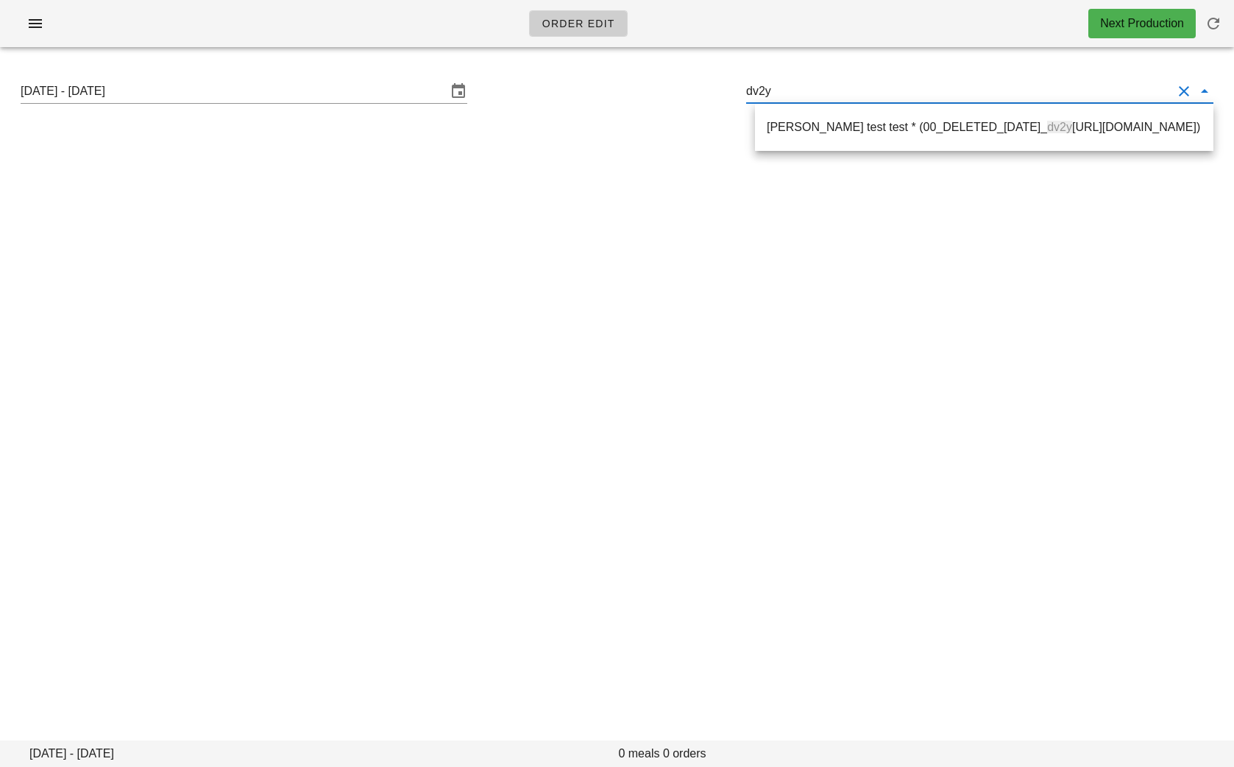
drag, startPoint x: 826, startPoint y: 95, endPoint x: 666, endPoint y: 95, distance: 159.7
click at [675, 95] on div "Sunday August 17 - Saturday August 23 dv2y" at bounding box center [617, 91] width 1217 height 47
paste input "[EMAIL_ADDRESS][PERSON_NAME][DOMAIN_NAME]"
click at [779, 135] on div "Kim Love ( bcfamily@shaw.ca )" at bounding box center [984, 127] width 435 height 32
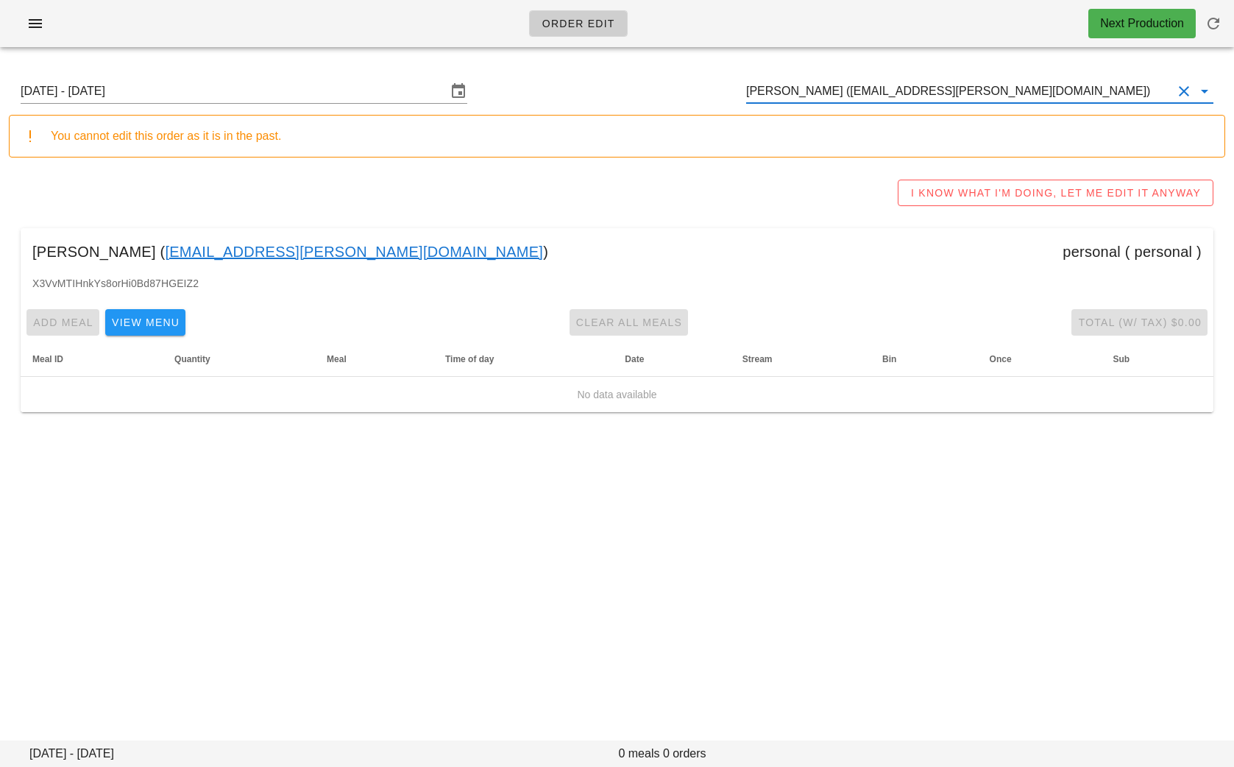
drag, startPoint x: 927, startPoint y: 93, endPoint x: 686, endPoint y: 93, distance: 240.7
click at [689, 93] on div "Sunday August 17 - Saturday August 23 Kim Love (bcfamily@shaw.ca)" at bounding box center [617, 91] width 1217 height 47
paste input "[EMAIL_ADDRESS][DOMAIN_NAME]"
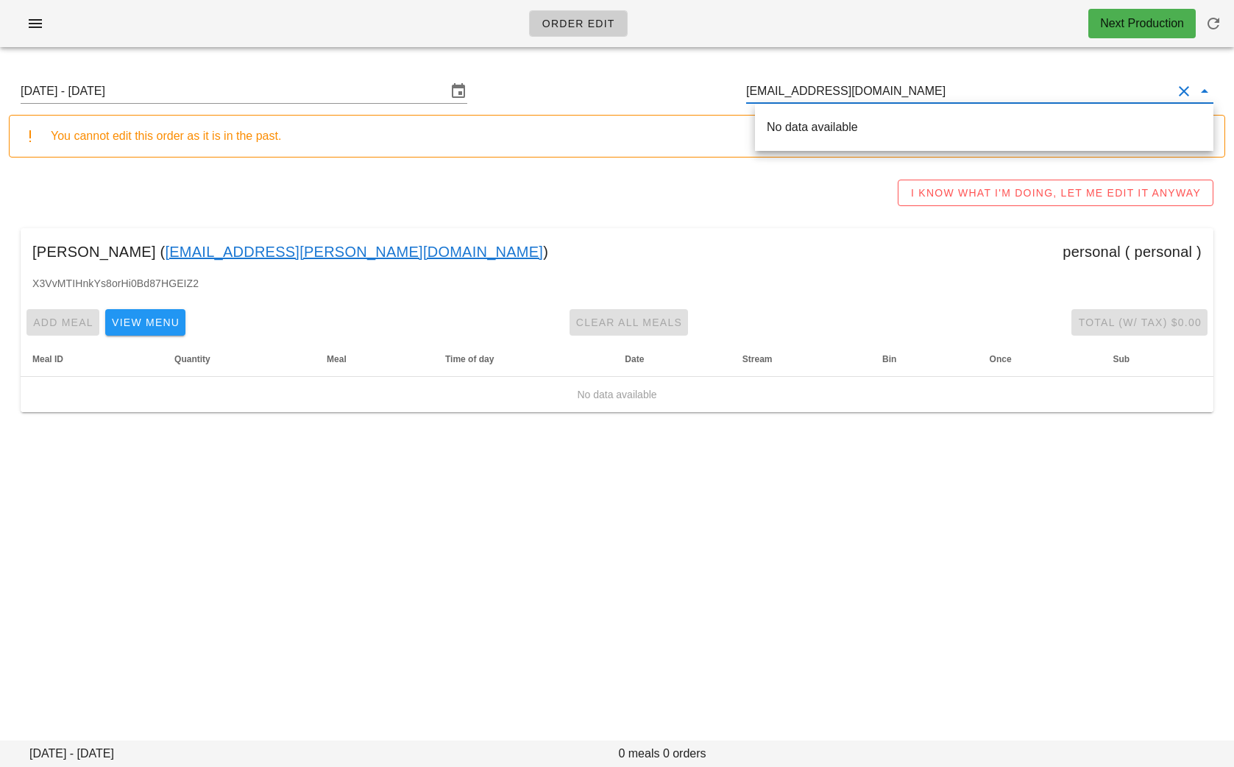
type input "[EMAIL_ADDRESS][DOMAIN_NAME]"
